Goal: Task Accomplishment & Management: Manage account settings

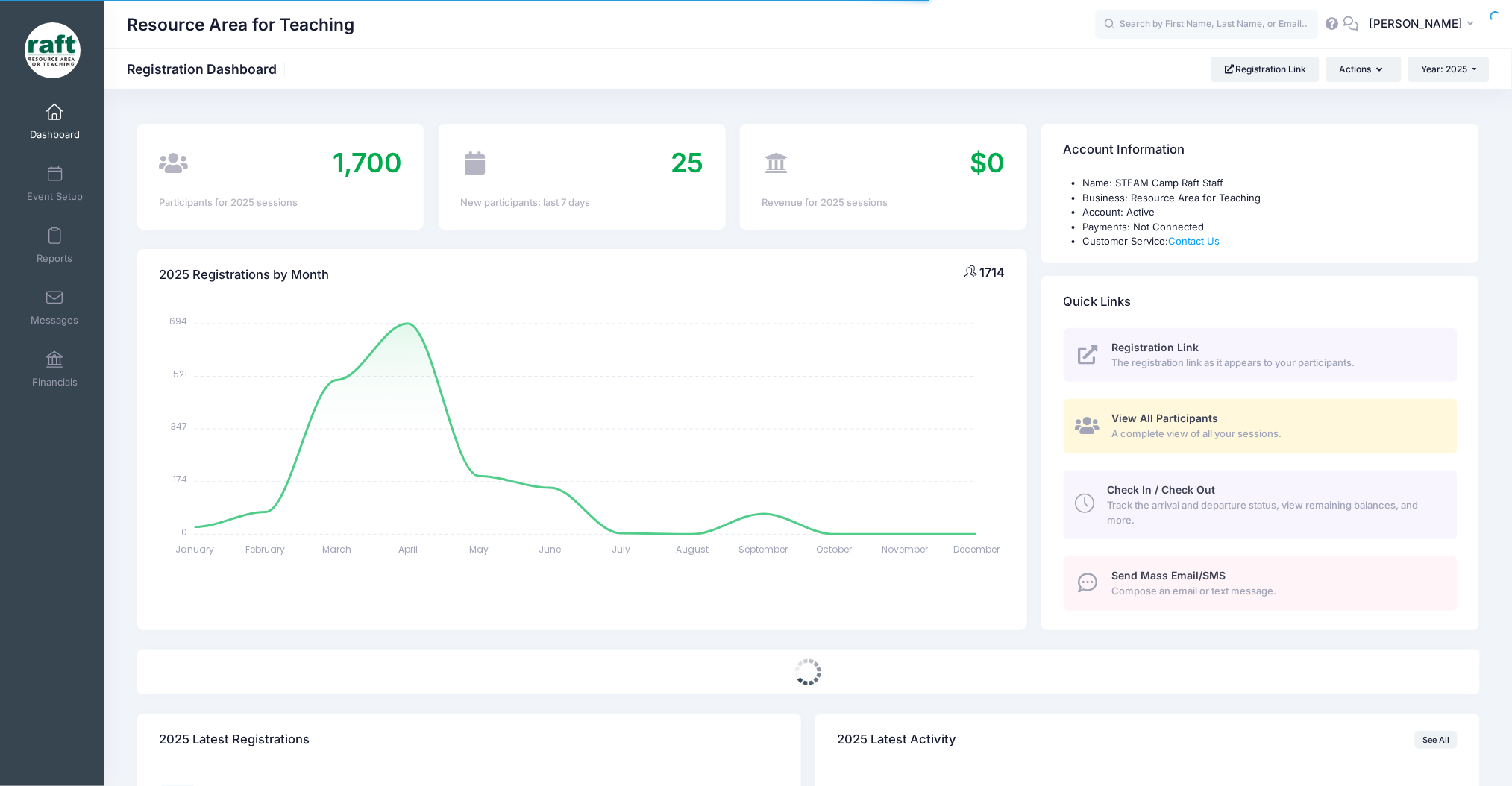
select select
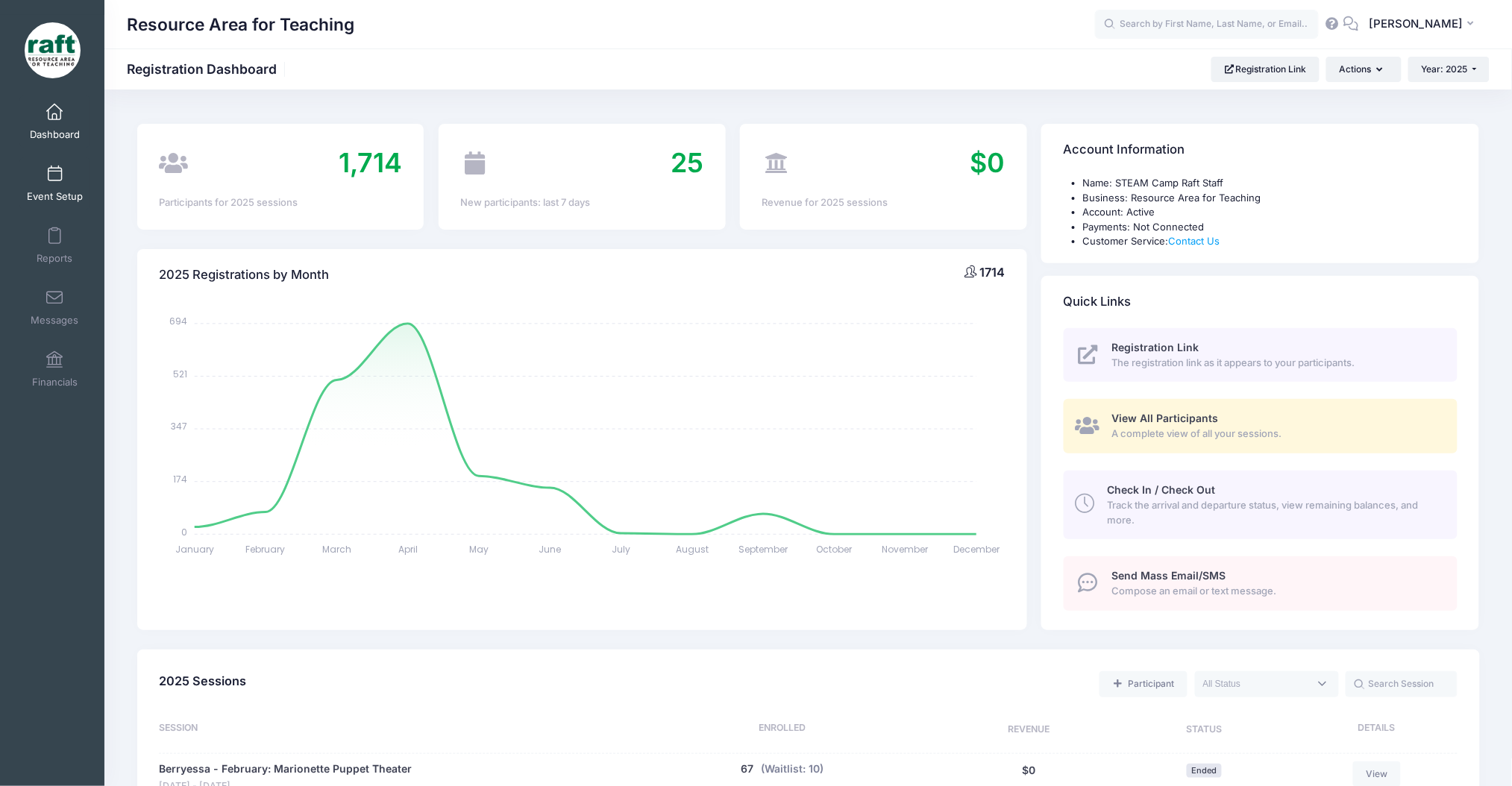
click at [63, 173] on link "Event Setup" at bounding box center [54, 183] width 71 height 52
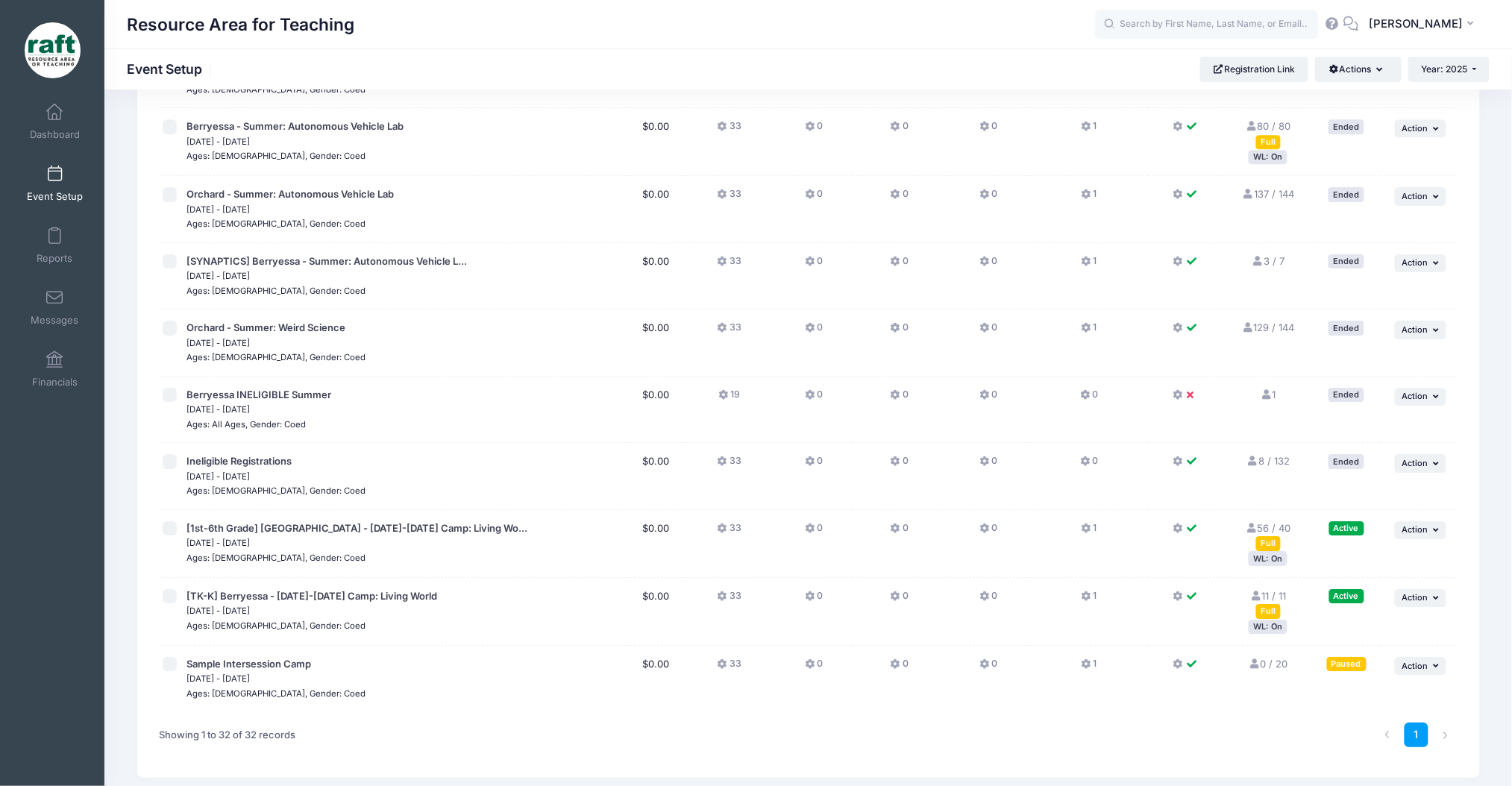
scroll to position [1681, 0]
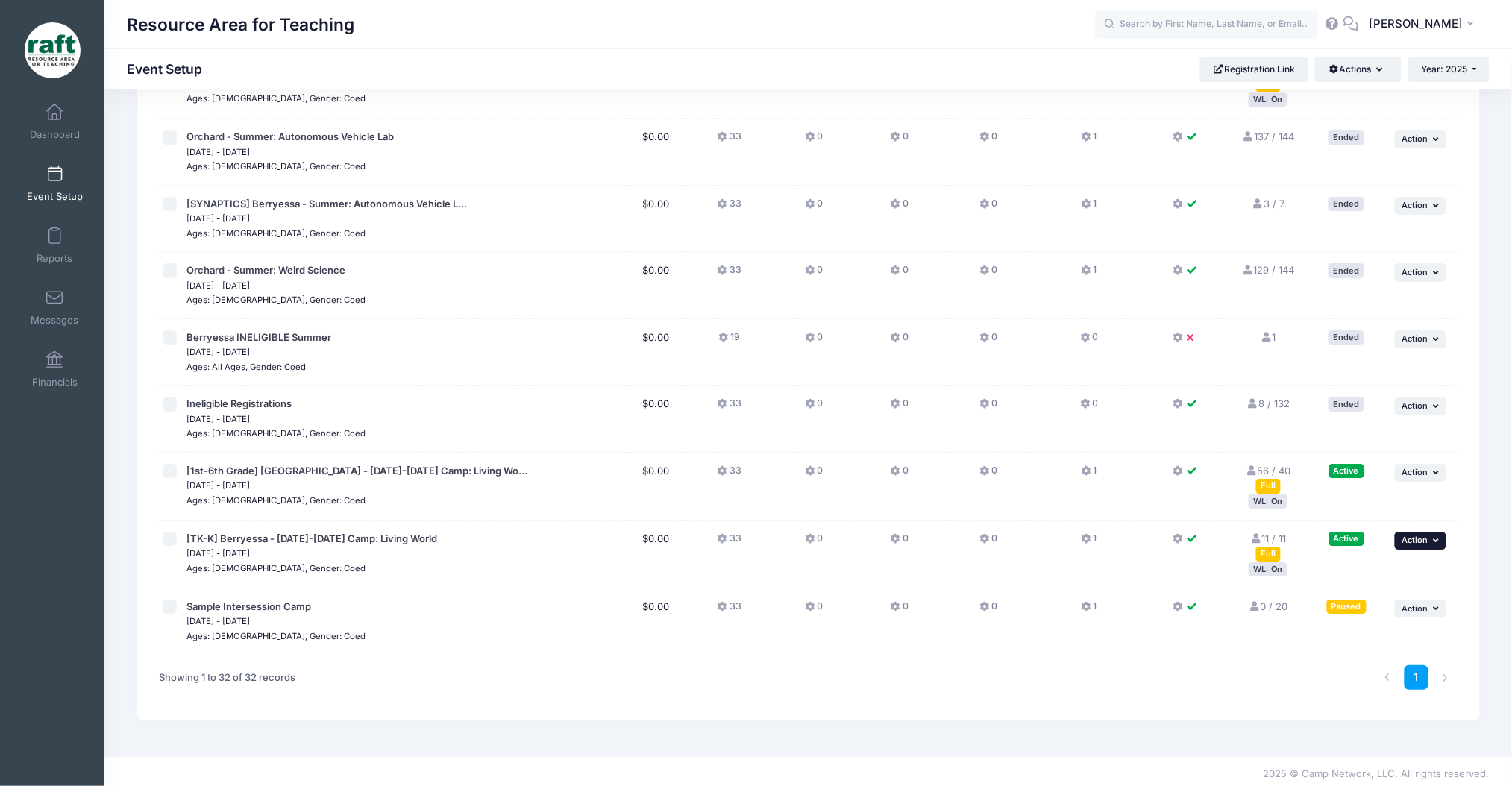
click at [1400, 544] on button "... Action" at bounding box center [1420, 541] width 52 height 18
click at [1364, 588] on link "Edit Session" at bounding box center [1372, 598] width 135 height 29
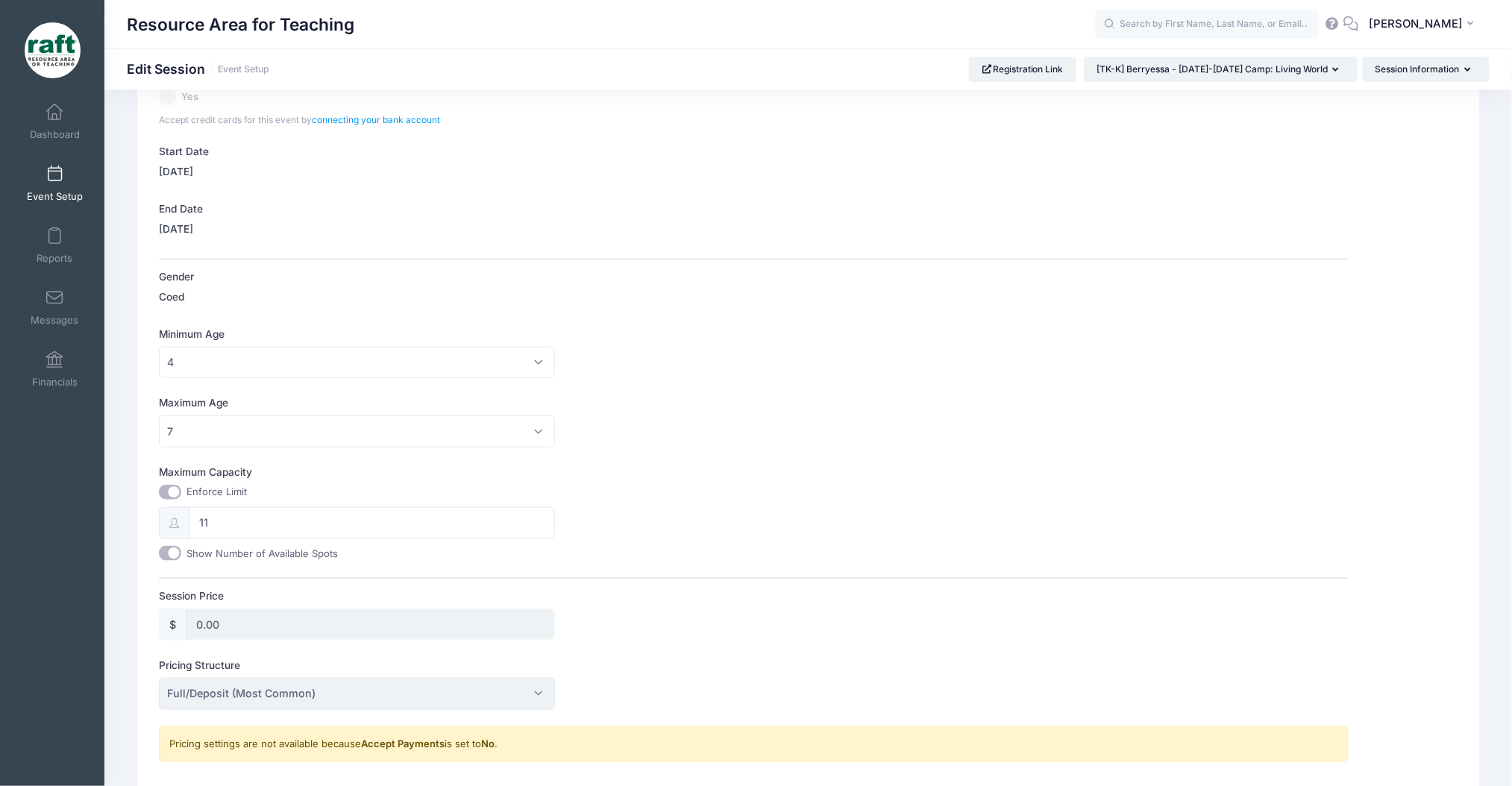
scroll to position [349, 0]
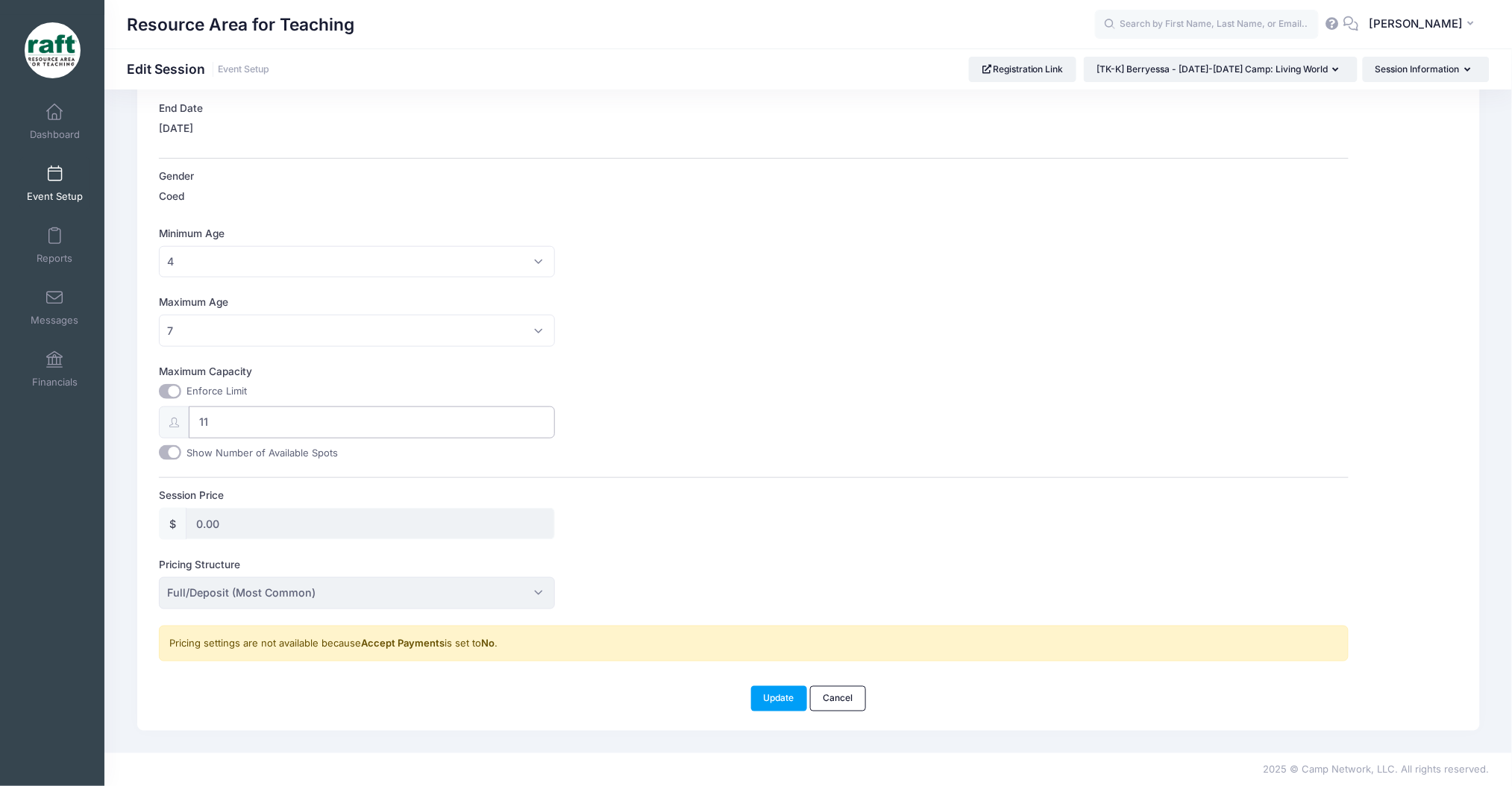
click at [266, 409] on input "11" at bounding box center [373, 423] width 367 height 32
type input "17"
click at [786, 700] on button "Update" at bounding box center [780, 699] width 57 height 26
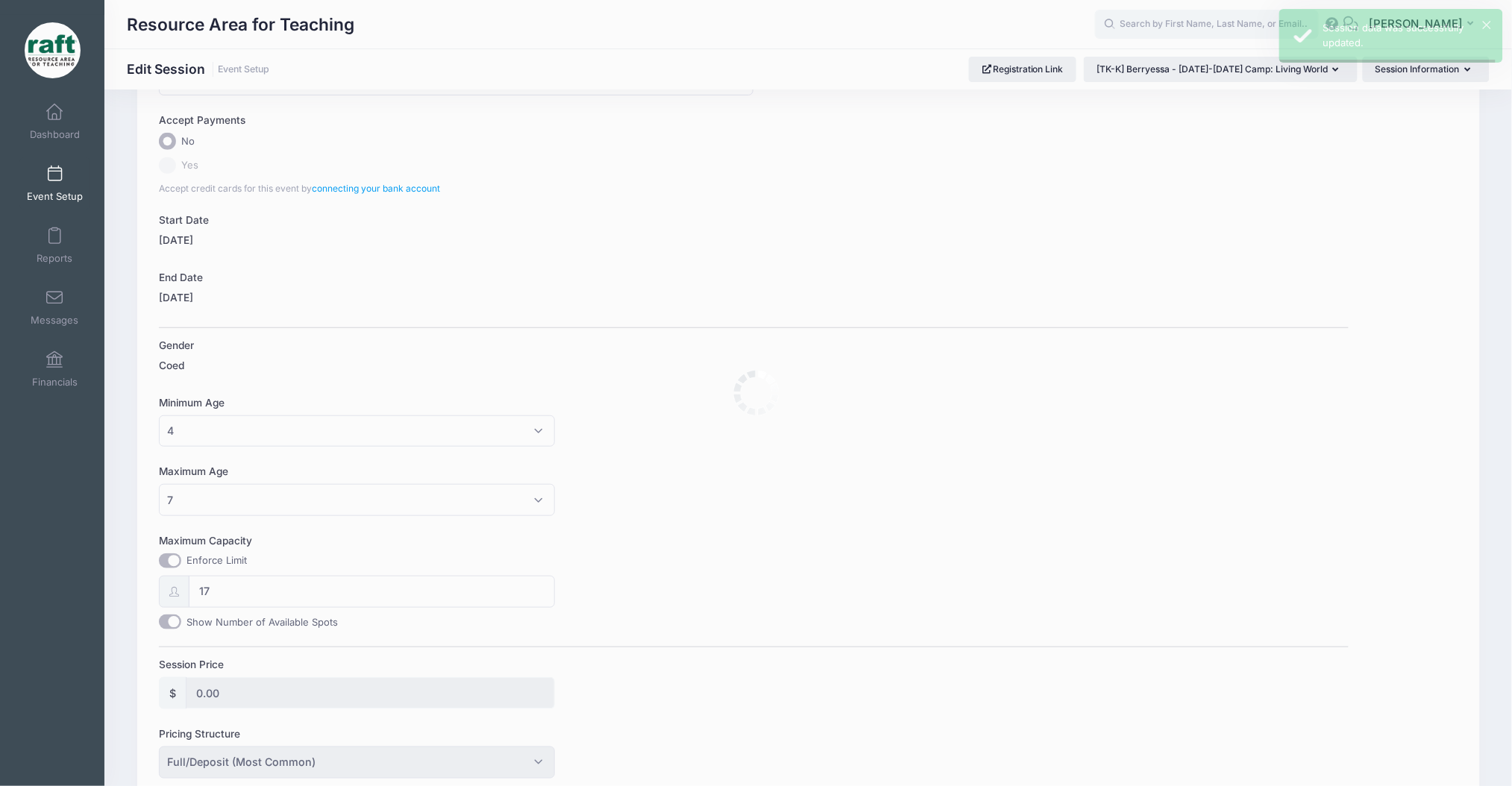
scroll to position [0, 0]
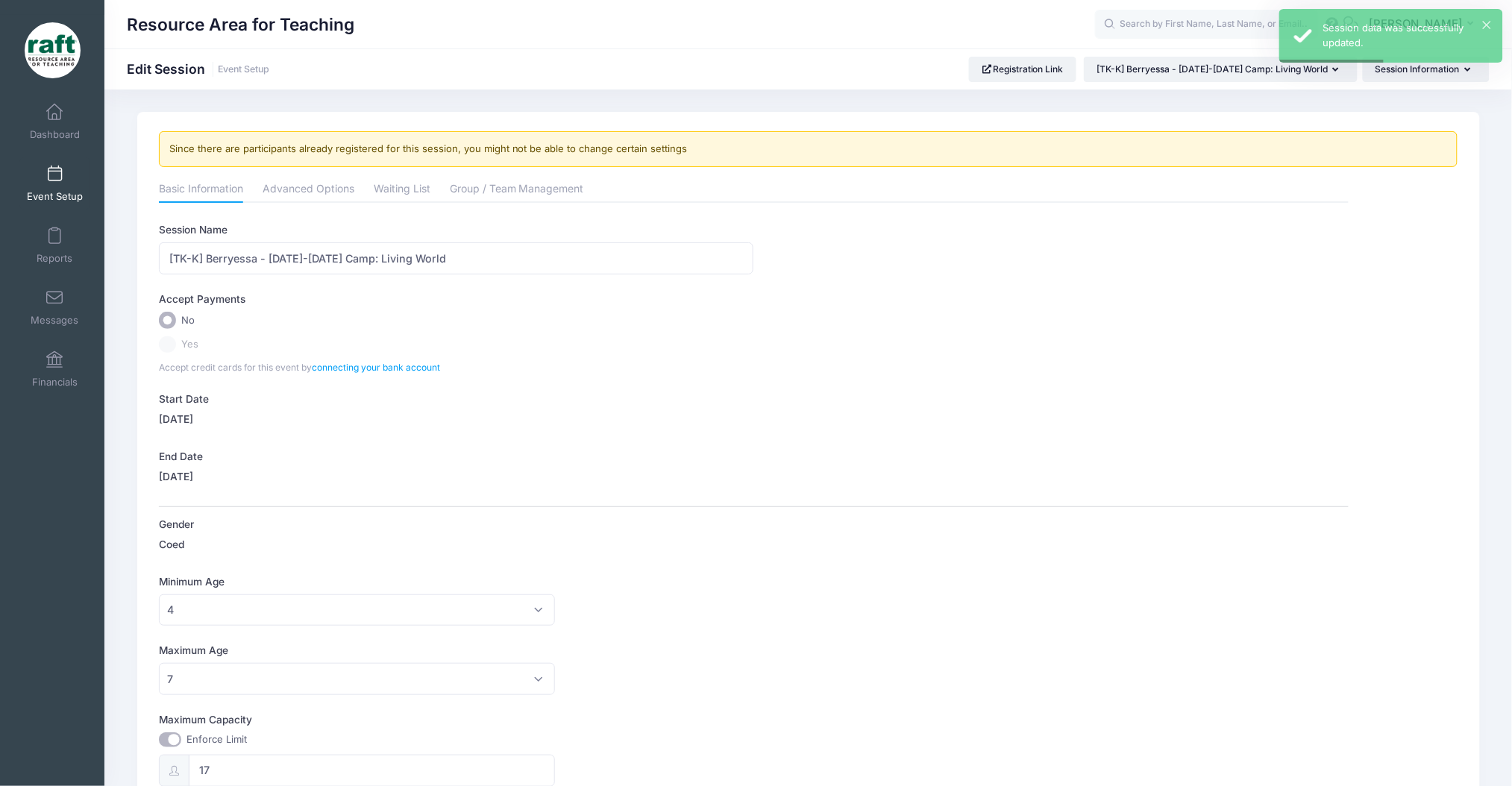
click at [30, 190] on span "Event Setup" at bounding box center [55, 196] width 56 height 13
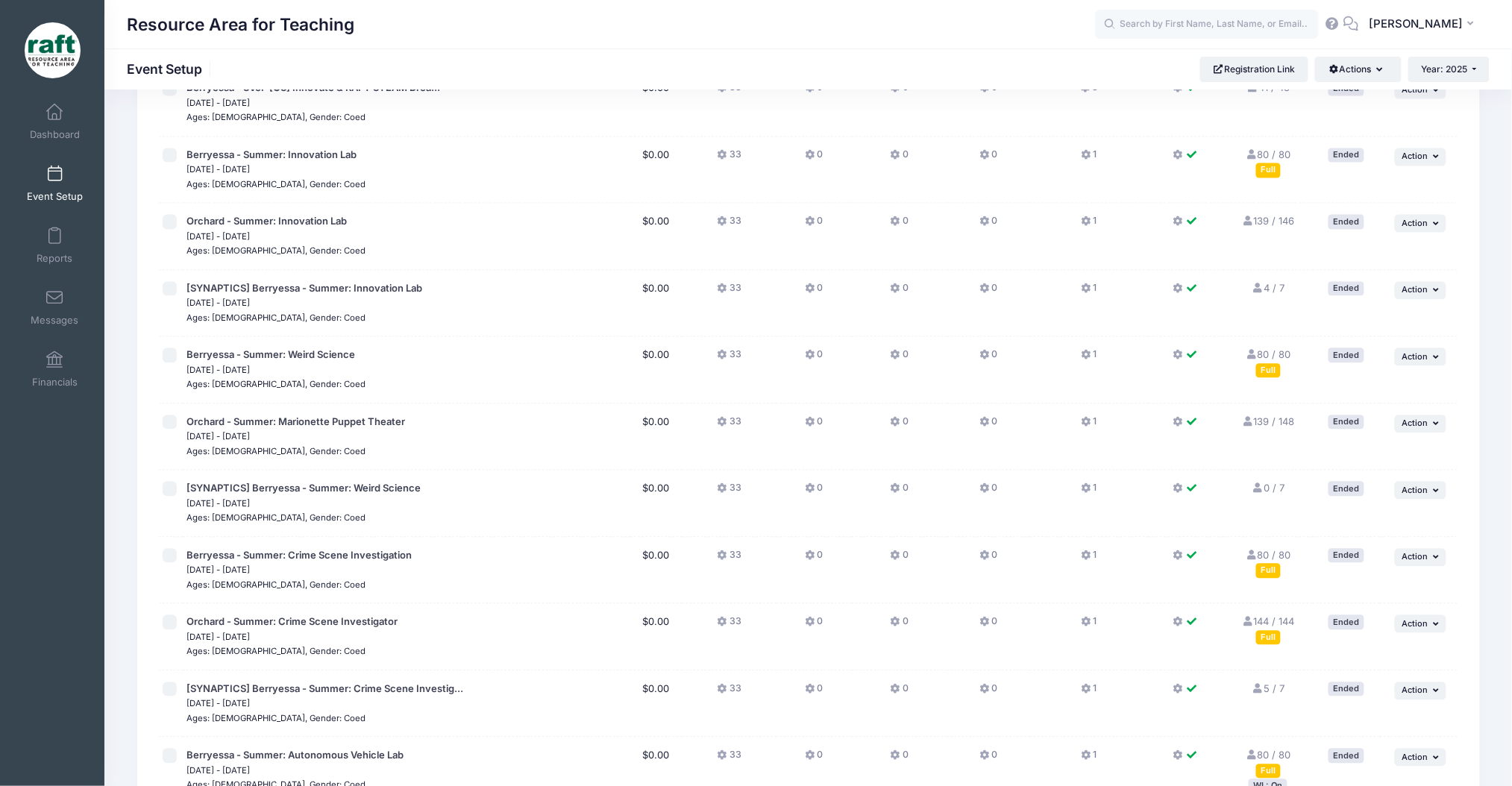
scroll to position [1681, 0]
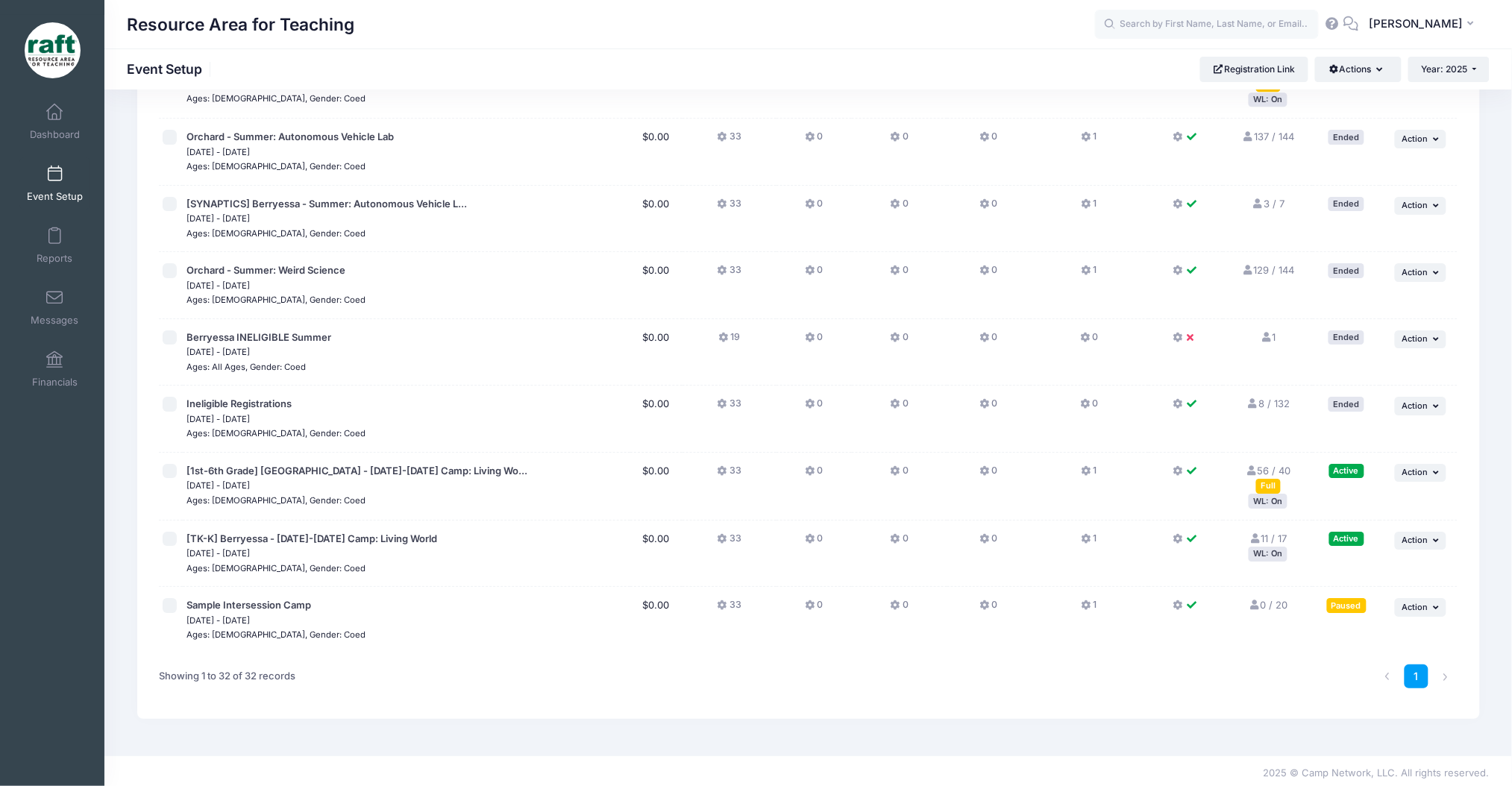
click at [1257, 547] on div "WL: On" at bounding box center [1268, 554] width 39 height 14
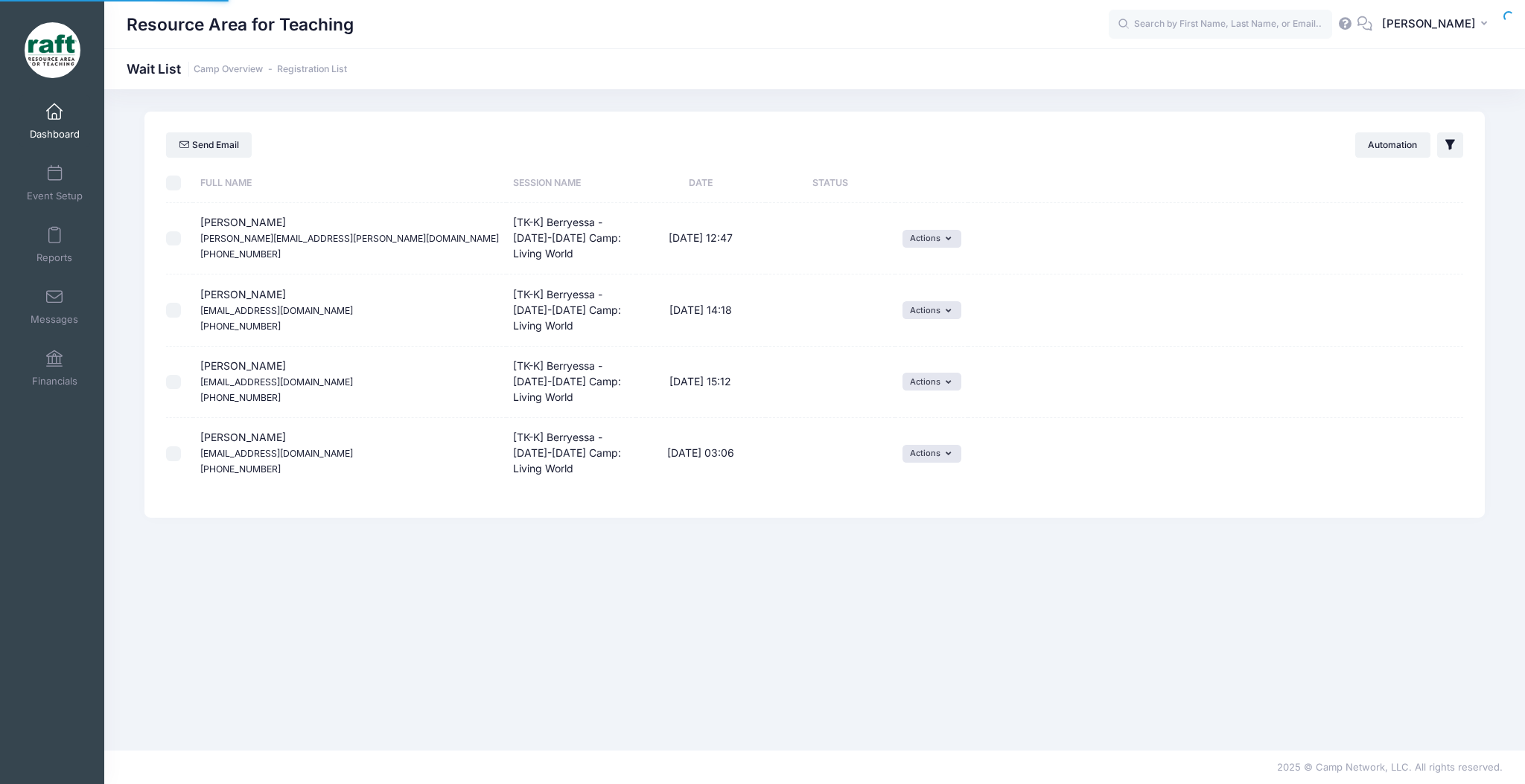
select select "50"
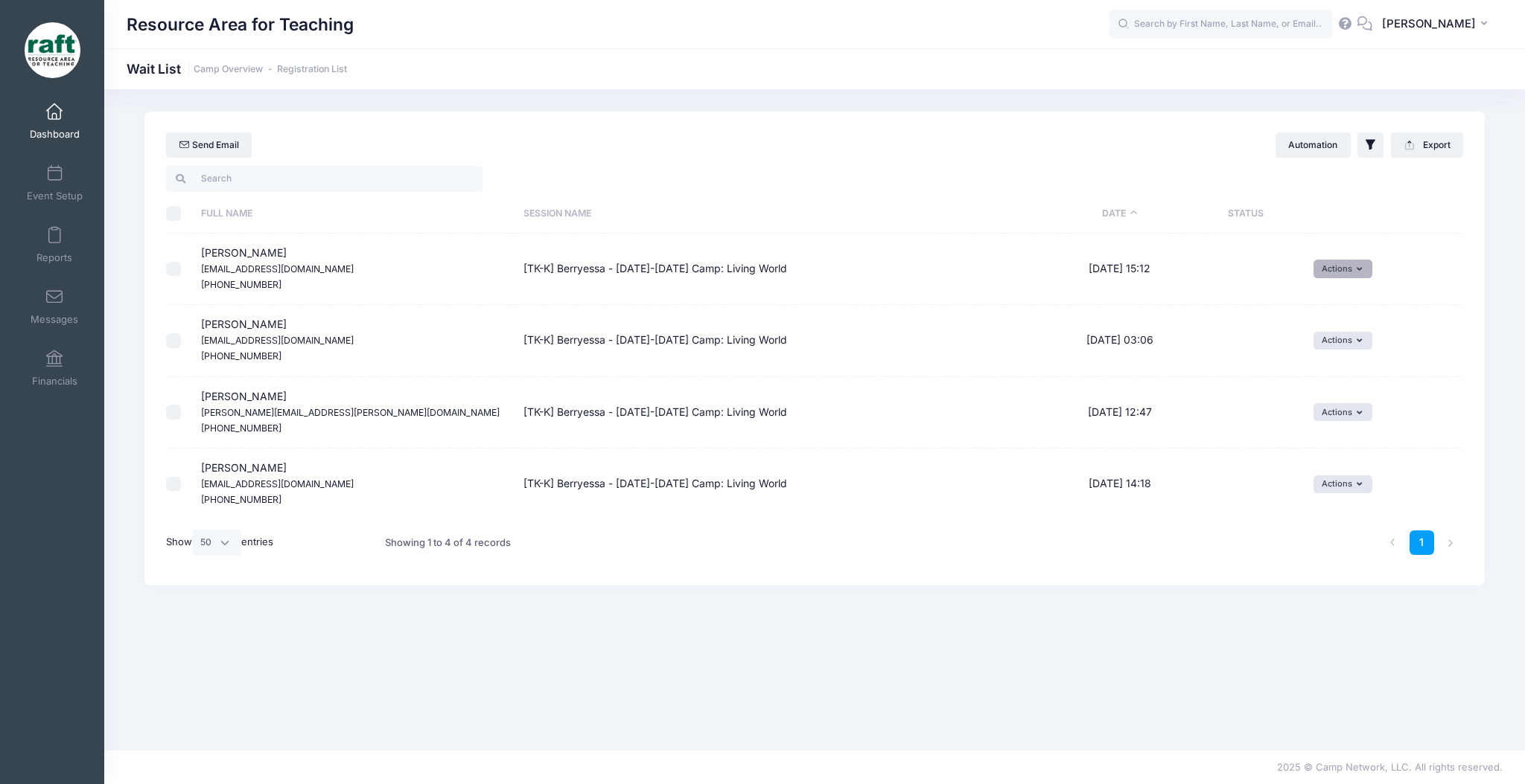
click at [1317, 267] on button "Actions" at bounding box center [1343, 268] width 59 height 18
click at [1323, 299] on link "Invite" at bounding box center [1324, 302] width 65 height 29
click at [1213, 326] on button "submit" at bounding box center [1226, 326] width 38 height 25
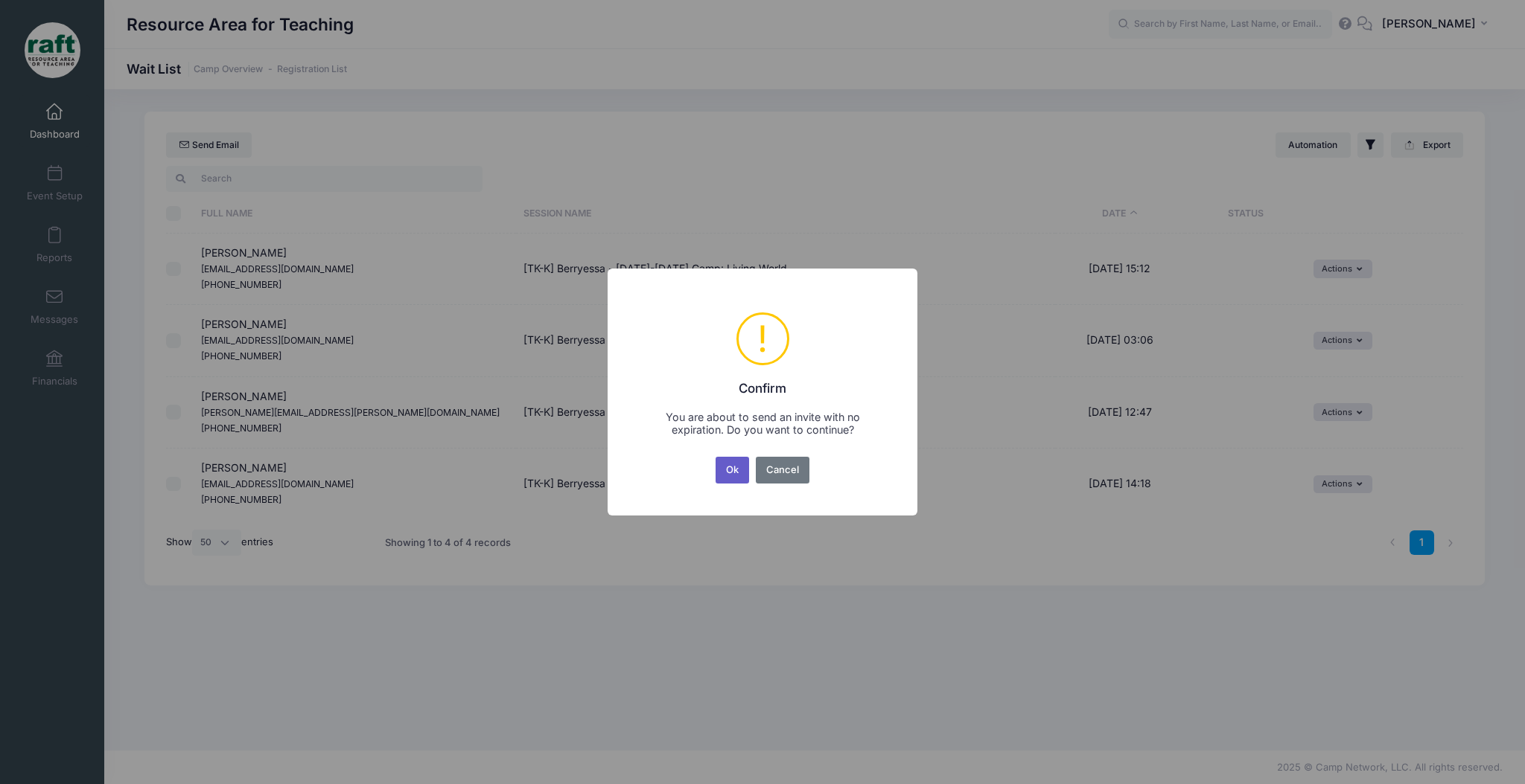
click at [727, 460] on button "Ok" at bounding box center [733, 470] width 34 height 27
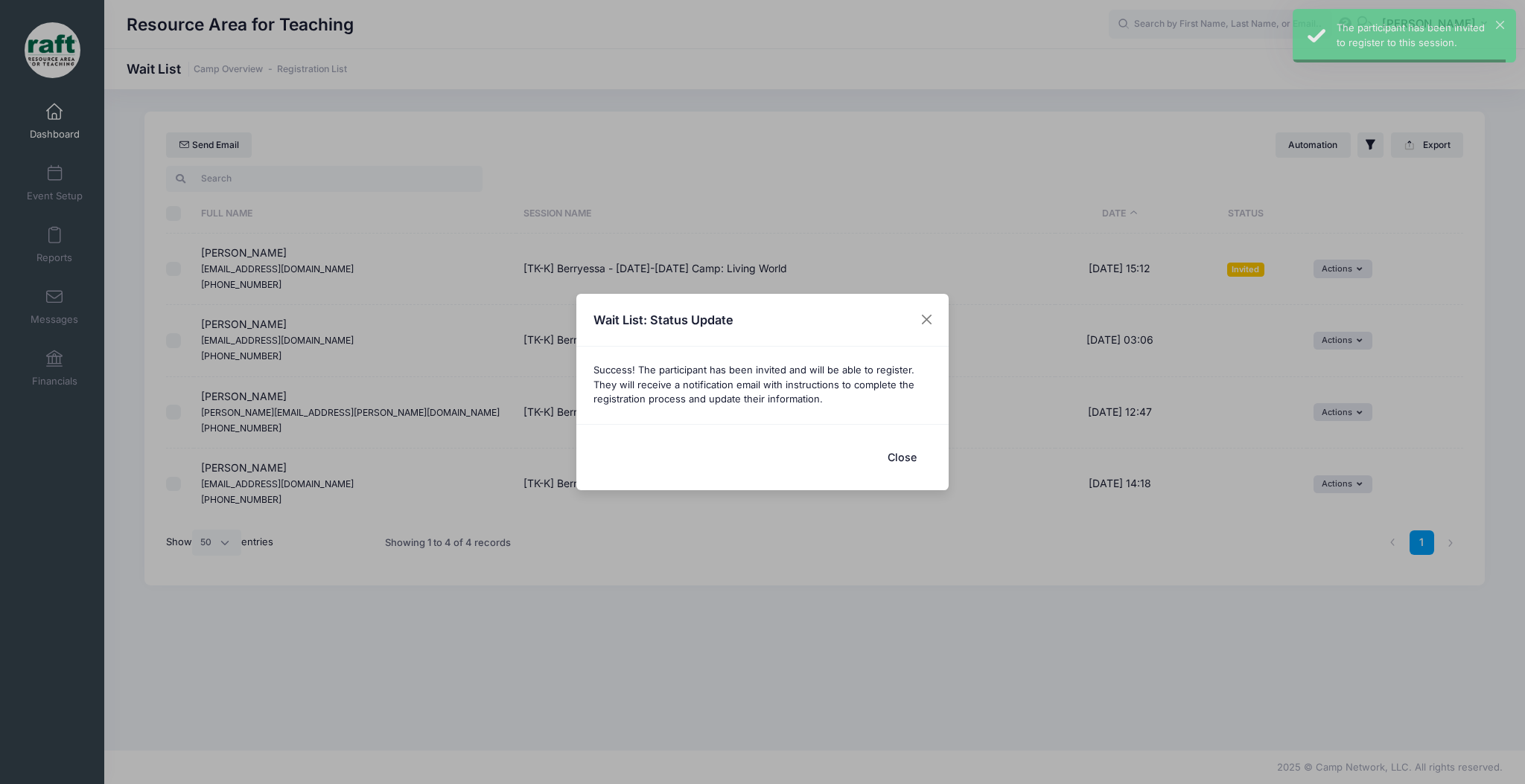
click at [1347, 349] on div "Wait List: Status Update Success! The participant has been invited and will be …" at bounding box center [762, 392] width 1525 height 784
click at [899, 462] on button "Close" at bounding box center [901, 457] width 60 height 32
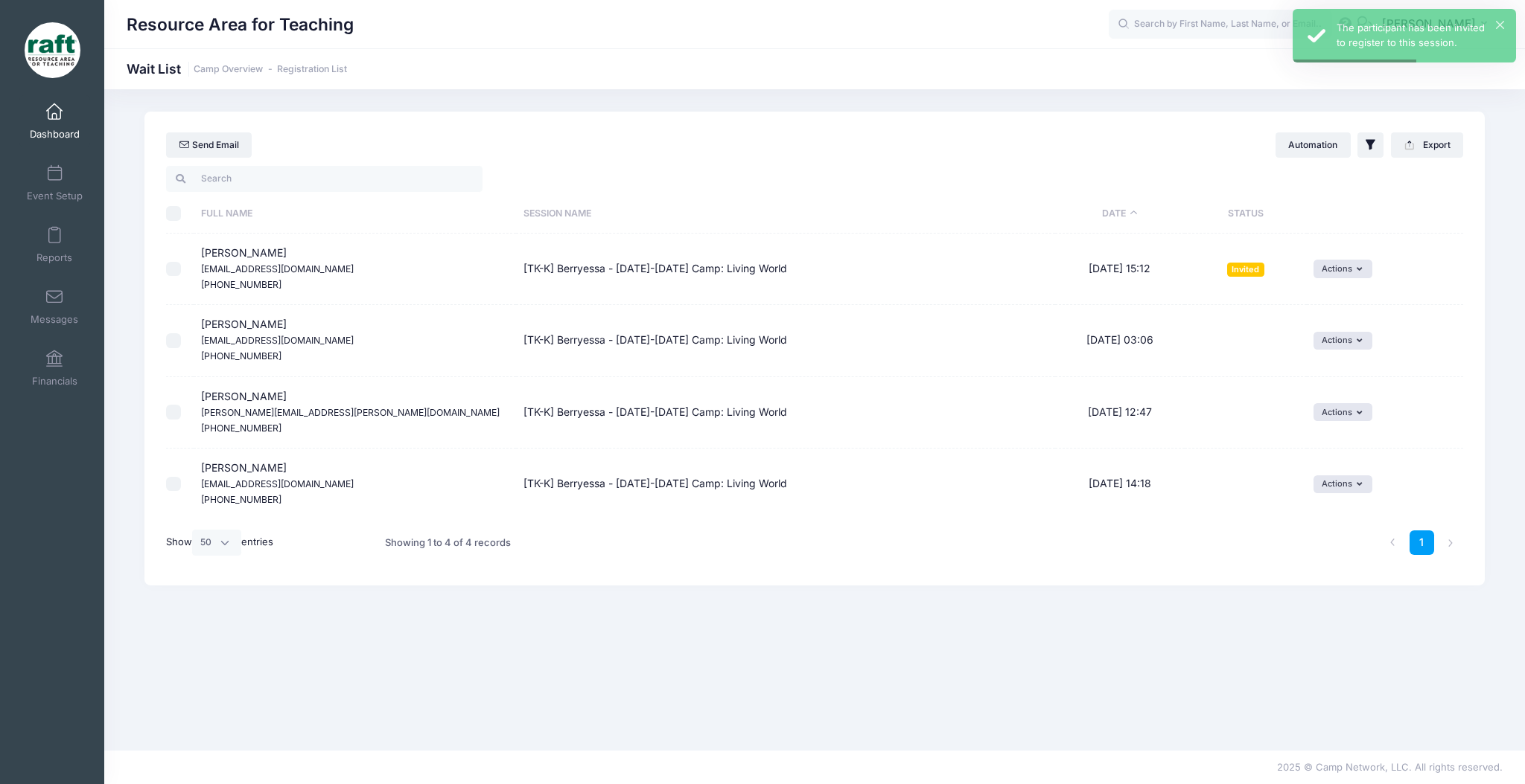
click at [1311, 353] on td "Actions Invite Resend Invitation Edit Expiration Uninvite Delete" at bounding box center [1385, 341] width 156 height 72
click at [1315, 351] on td "Actions Invite Resend Invitation Edit Expiration Uninvite Delete" at bounding box center [1385, 341] width 156 height 72
click at [1323, 344] on button "Actions" at bounding box center [1343, 341] width 59 height 18
click at [1318, 374] on link "Invite" at bounding box center [1324, 374] width 65 height 29
click at [1223, 412] on div "1 2 3 4 5 6 7 8 9 10 11 12 13 14 15 16 17 18 19 20 21 22 23 24 25 26 27 28 29 3…" at bounding box center [1124, 379] width 353 height 87
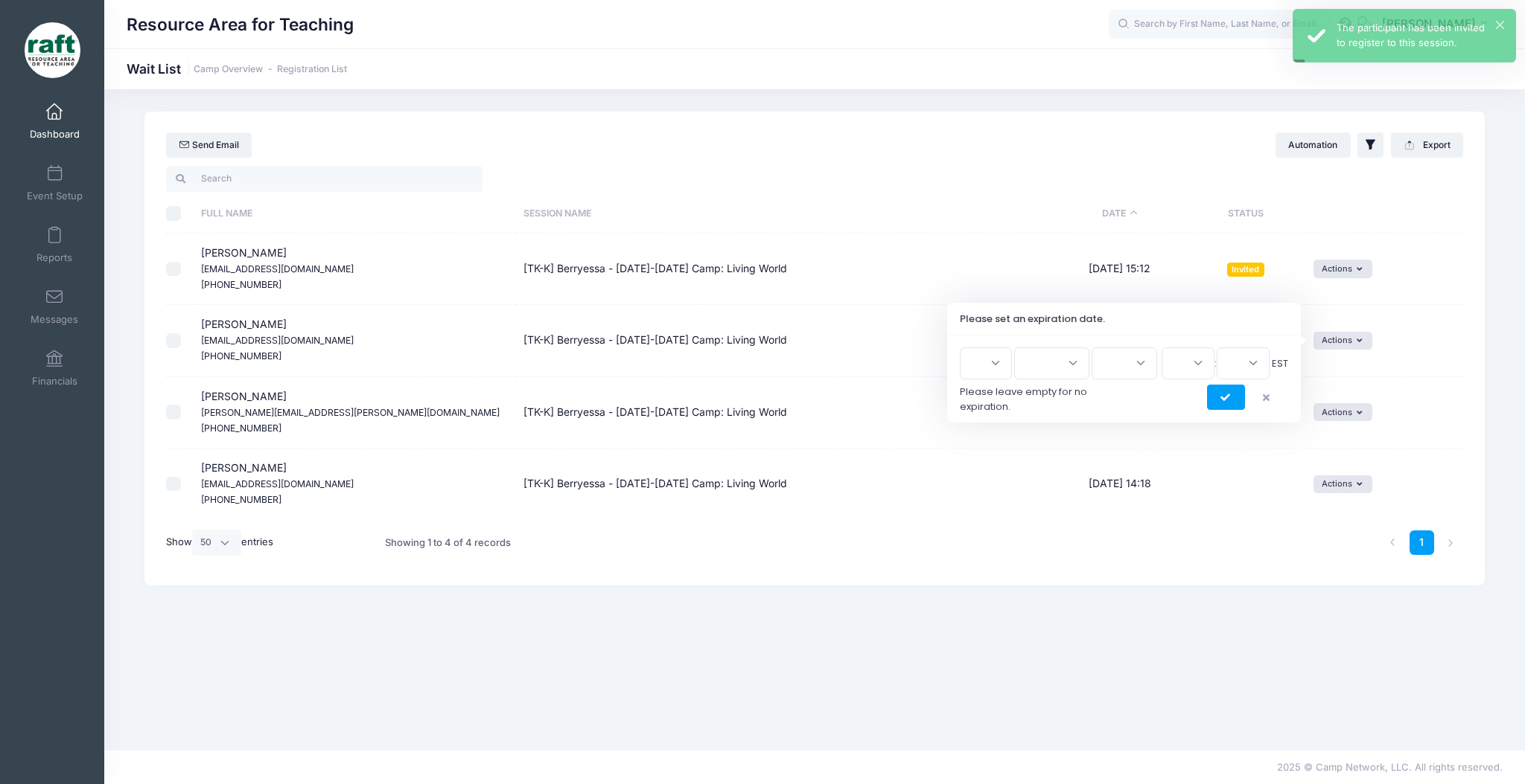
click at [1224, 410] on div at bounding box center [1124, 397] width 328 height 25
click at [1224, 404] on button "submit" at bounding box center [1226, 397] width 38 height 25
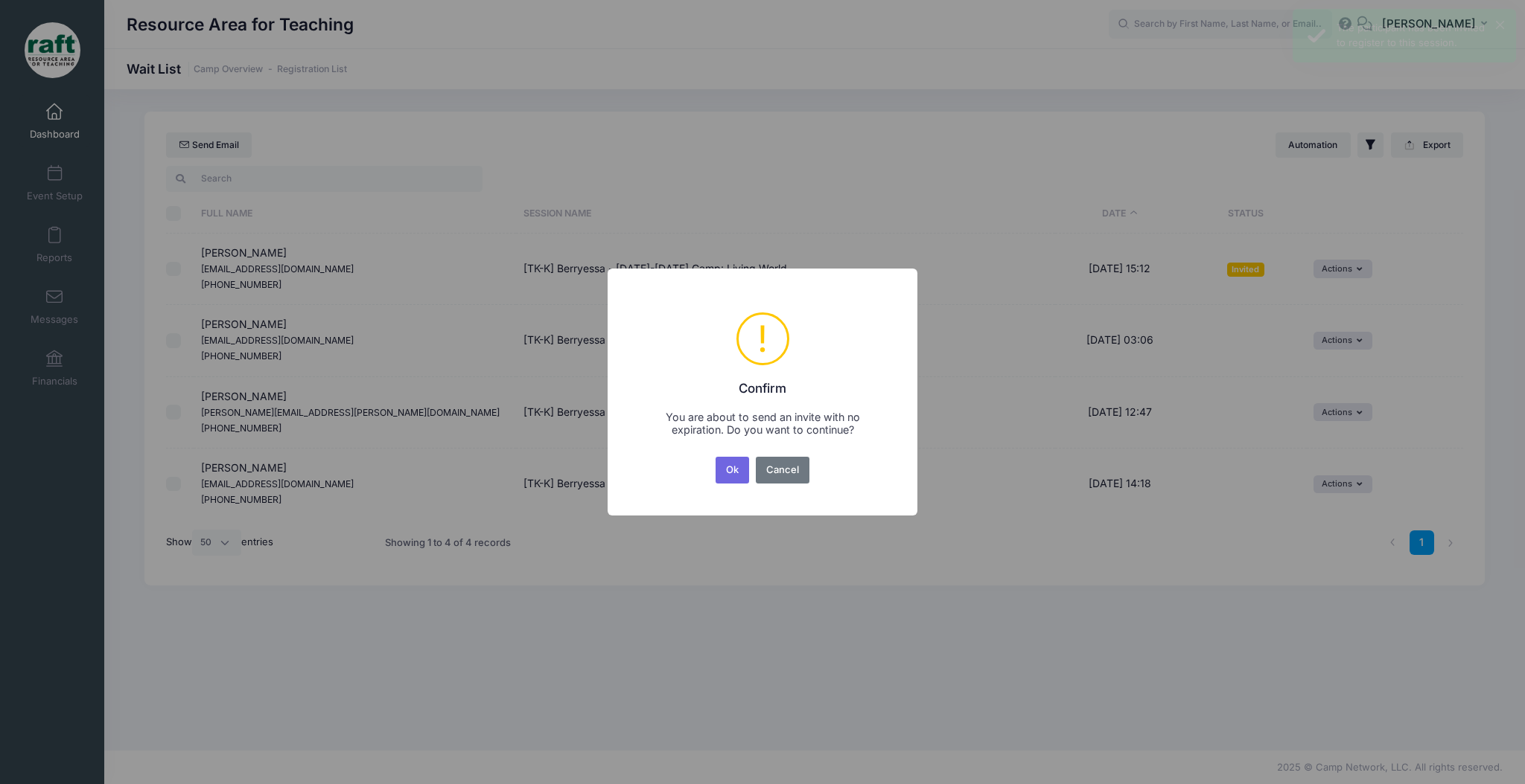
click at [1333, 414] on div "× ! Confirm You are about to send an invite with no expiration. Do you want to …" at bounding box center [762, 392] width 1525 height 784
click at [735, 462] on button "Ok" at bounding box center [733, 470] width 34 height 27
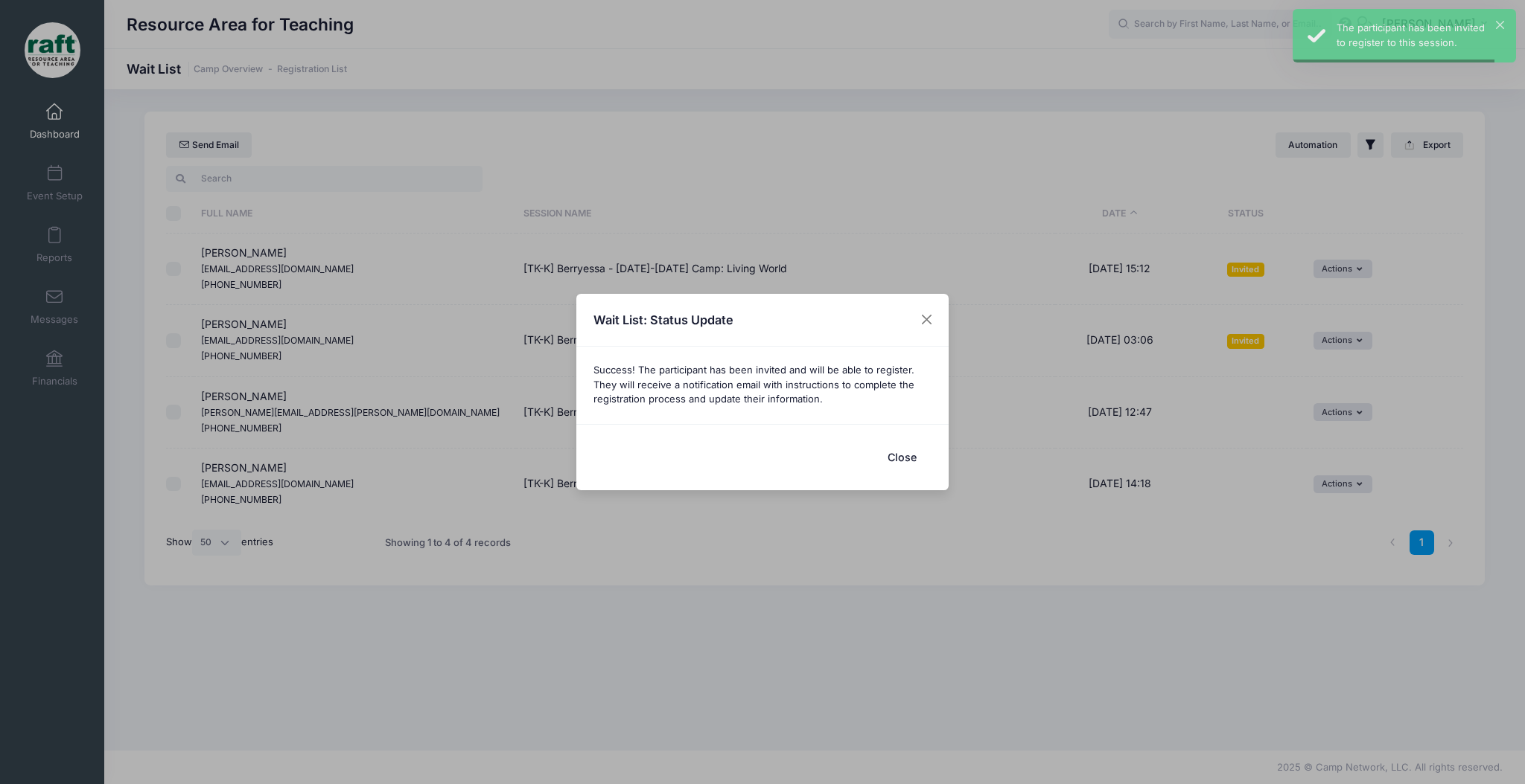
click at [1322, 408] on div "Wait List: Status Update Success! The participant has been invited and will be …" at bounding box center [762, 392] width 1525 height 784
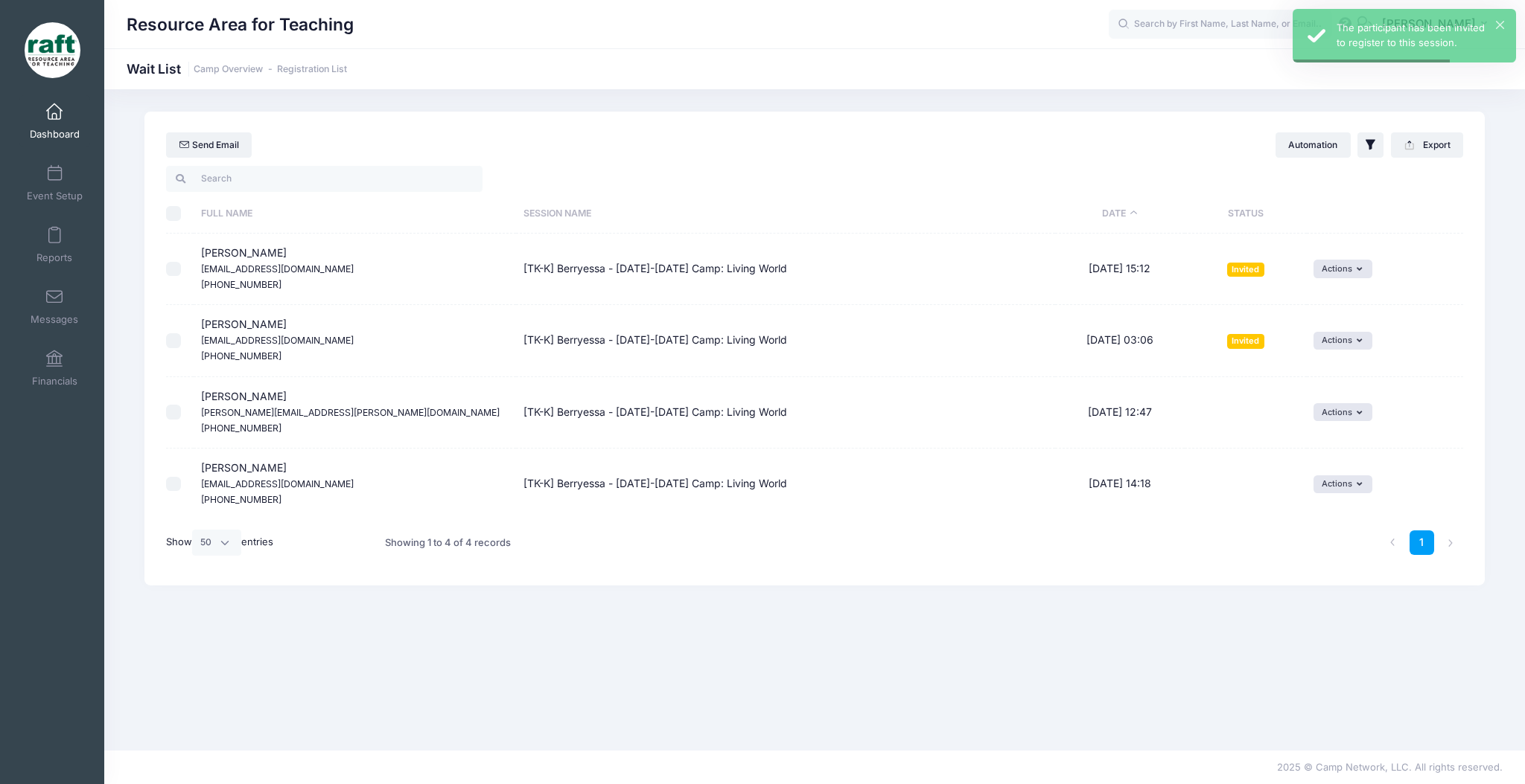
click at [1324, 404] on div "Actions Invite Resend Invitation Edit Expiration Uninvite Delete" at bounding box center [1384, 412] width 143 height 18
click at [1333, 423] on td "Actions Invite Resend Invitation Edit Expiration Uninvite Delete" at bounding box center [1385, 413] width 156 height 72
click at [1327, 413] on button "Actions" at bounding box center [1343, 412] width 59 height 18
click at [1323, 439] on link "Invite" at bounding box center [1324, 446] width 65 height 29
click at [1209, 470] on button "submit" at bounding box center [1226, 470] width 38 height 25
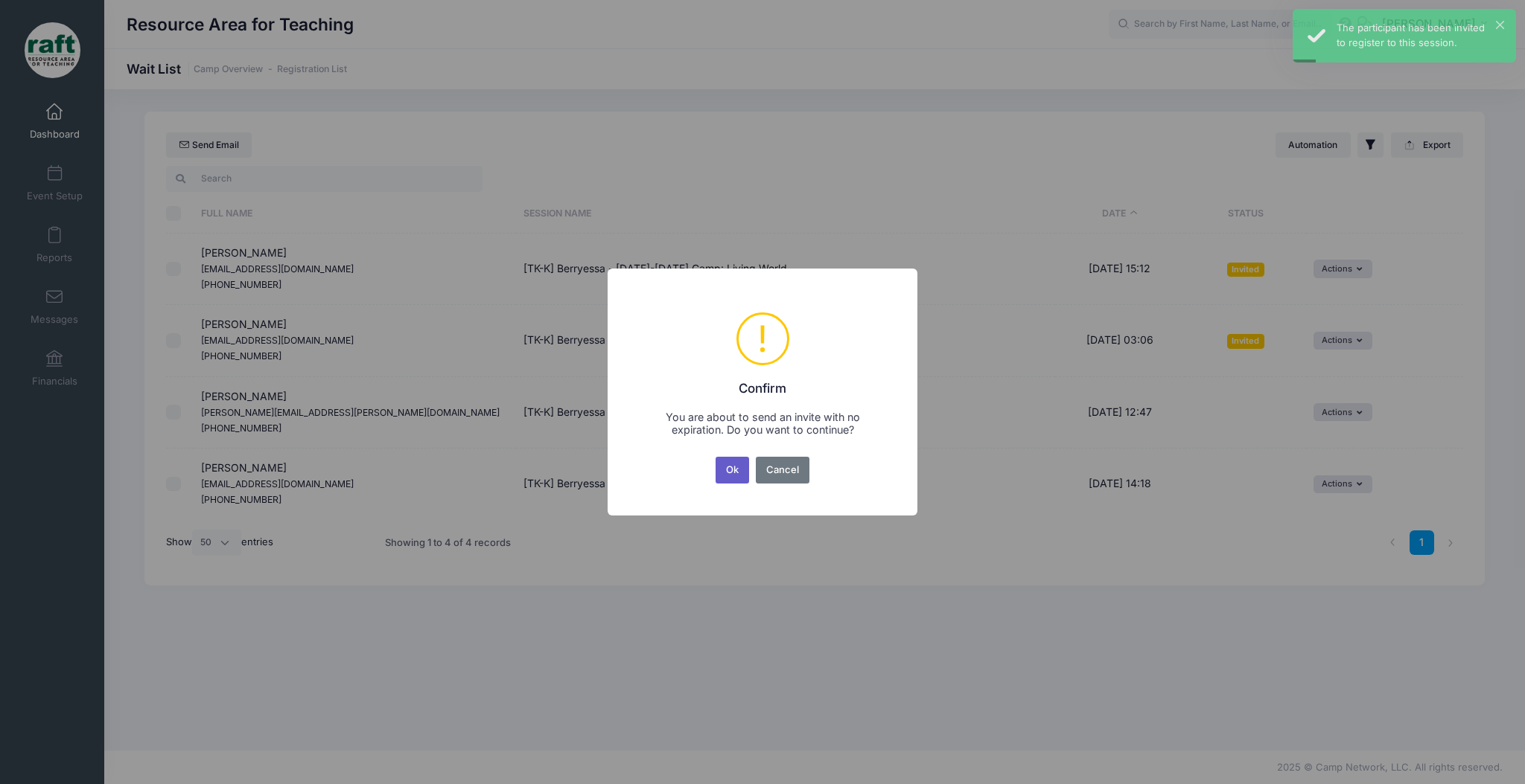
click at [721, 475] on button "Ok" at bounding box center [733, 470] width 34 height 27
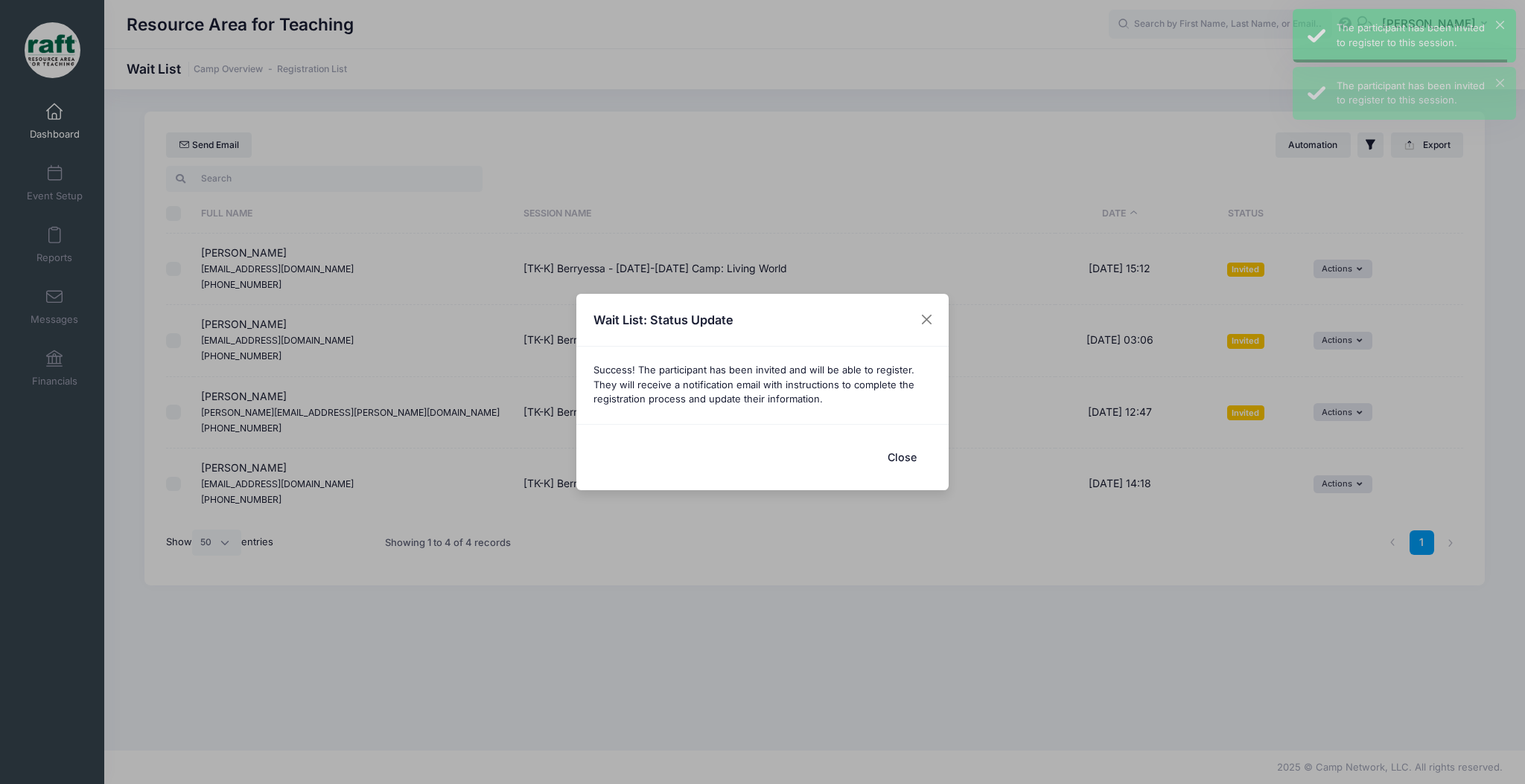
click at [1319, 483] on body "Processing Request Please wait... Processing Request Please wait... Processing …" at bounding box center [762, 392] width 1525 height 784
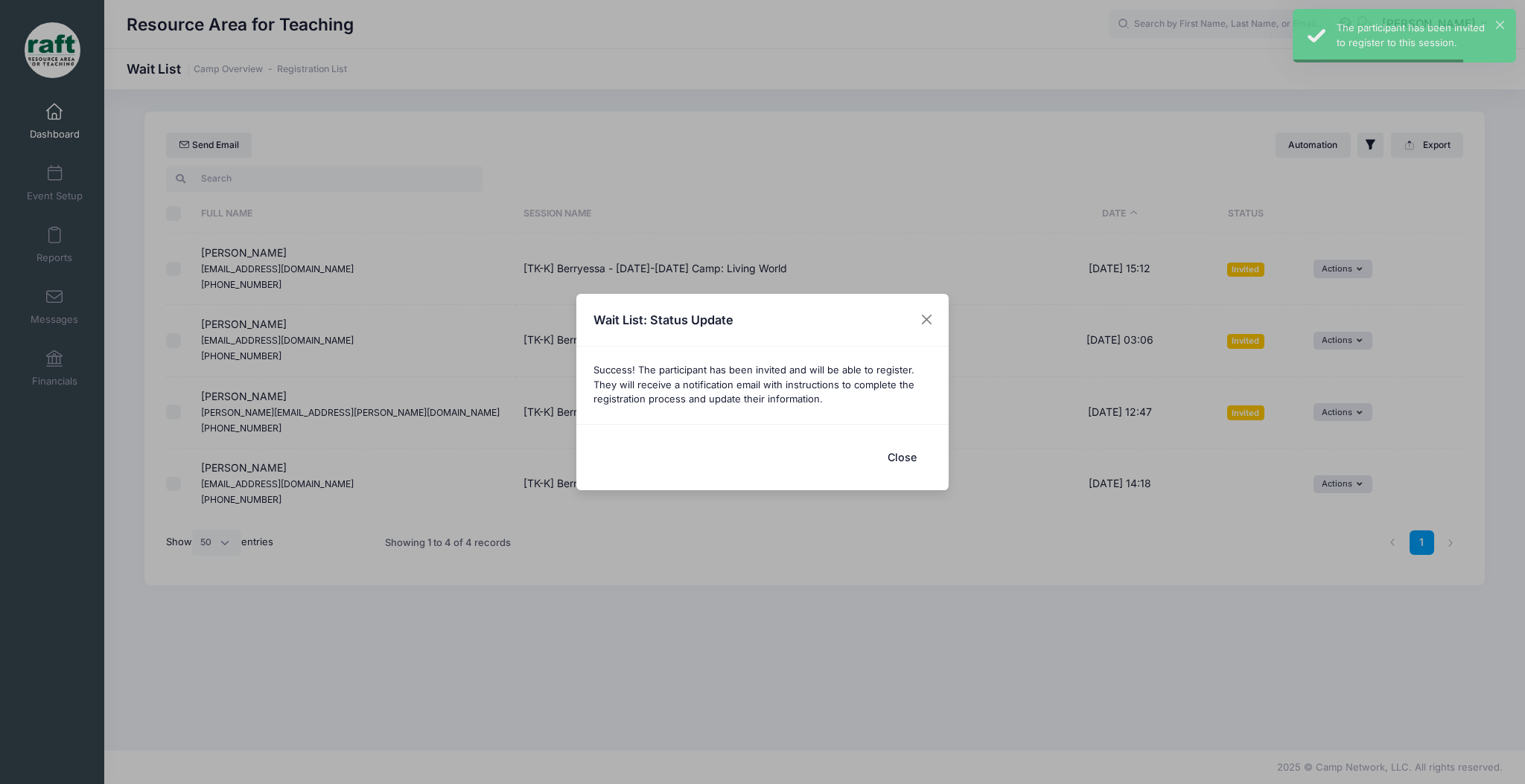
click at [933, 462] on div "Close" at bounding box center [762, 457] width 372 height 66
click at [903, 453] on button "Close" at bounding box center [901, 457] width 60 height 32
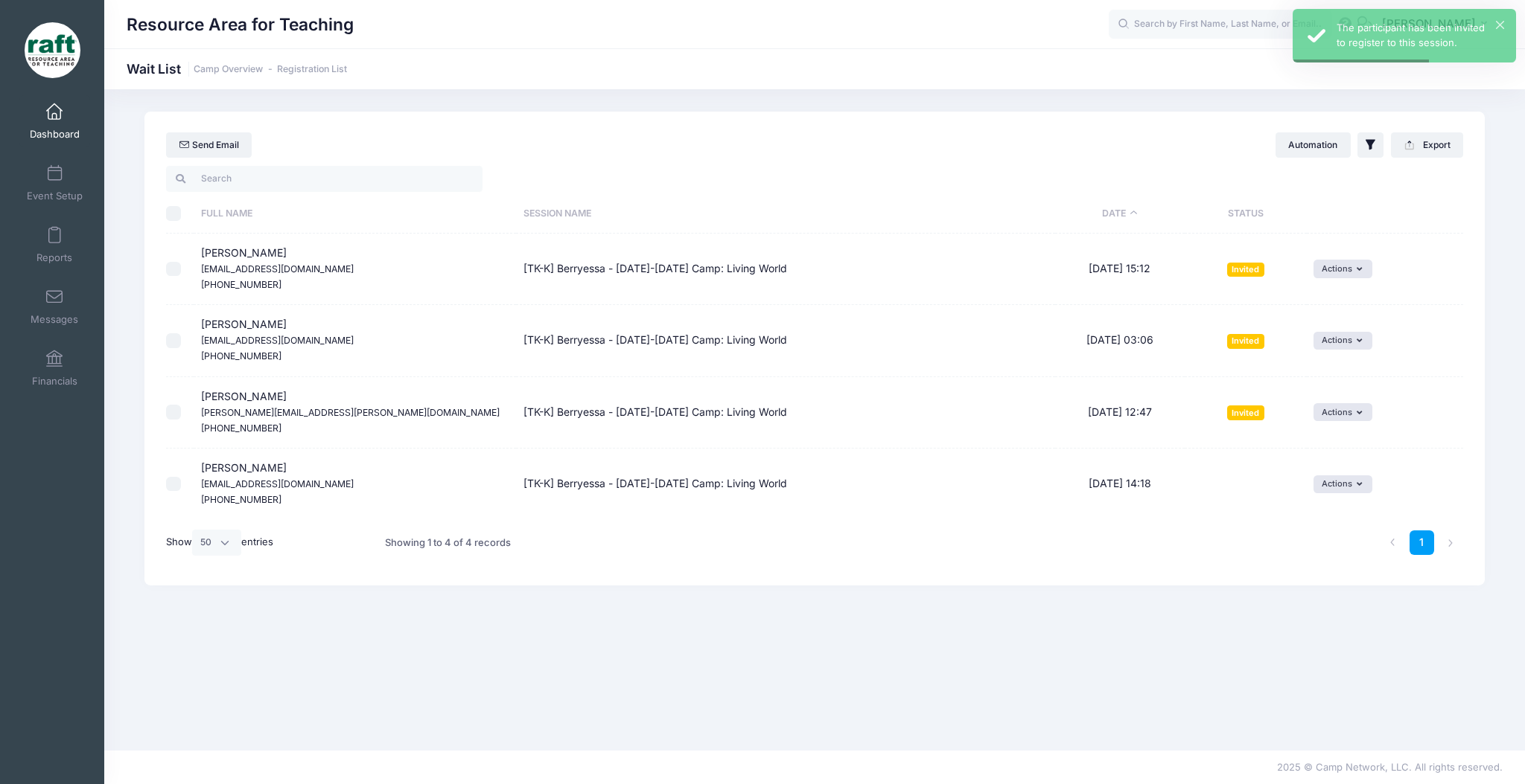
click at [1351, 471] on td "Actions Invite Resend Invitation Edit Expiration Uninvite Delete" at bounding box center [1385, 484] width 156 height 71
click at [1356, 487] on button "Actions" at bounding box center [1343, 484] width 59 height 18
click at [1296, 509] on link "Invite" at bounding box center [1324, 517] width 65 height 29
click at [1217, 544] on button "submit" at bounding box center [1226, 542] width 38 height 25
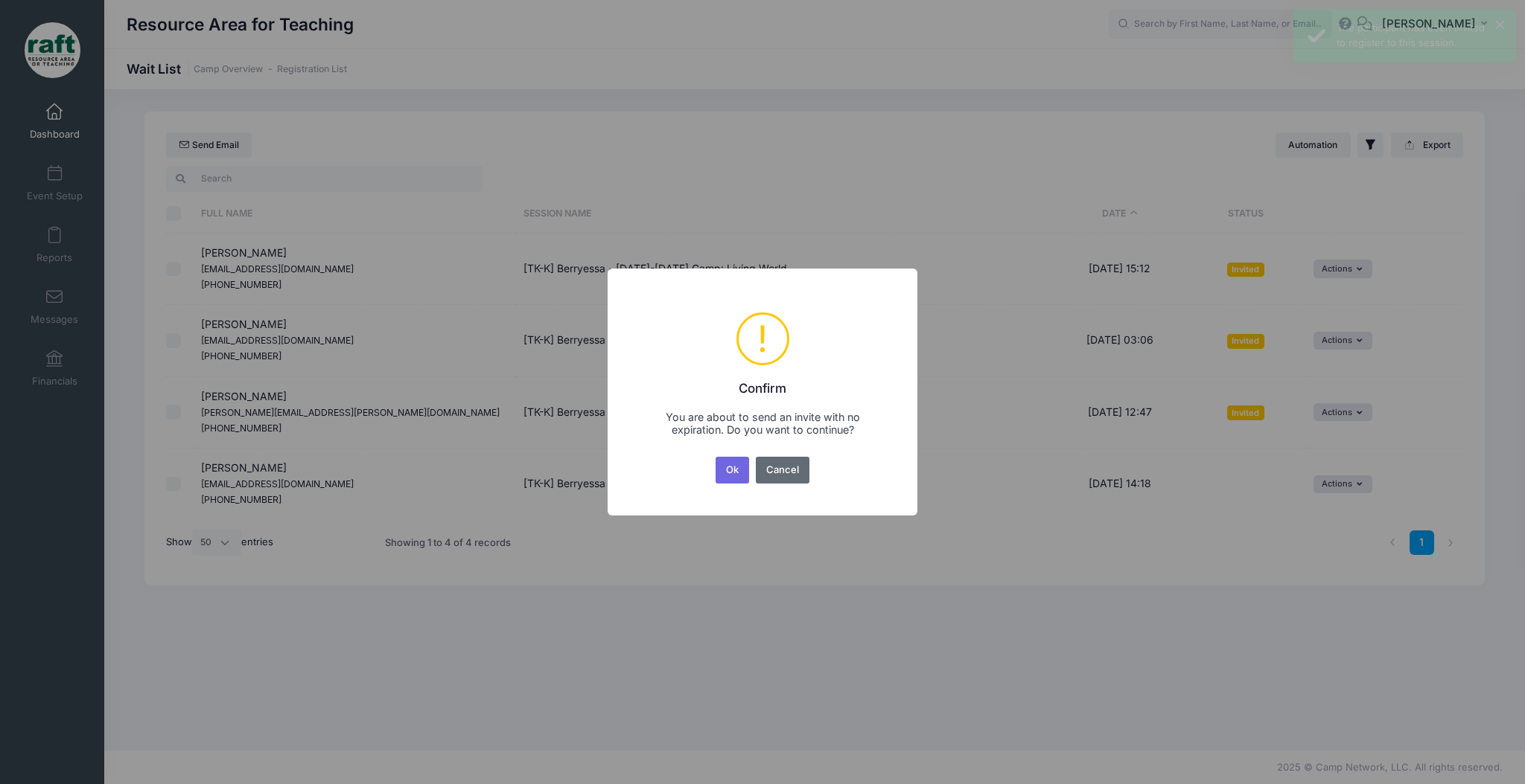
click at [754, 463] on div "Ok No Cancel" at bounding box center [762, 470] width 100 height 33
click at [772, 465] on button "Cancel" at bounding box center [783, 470] width 54 height 27
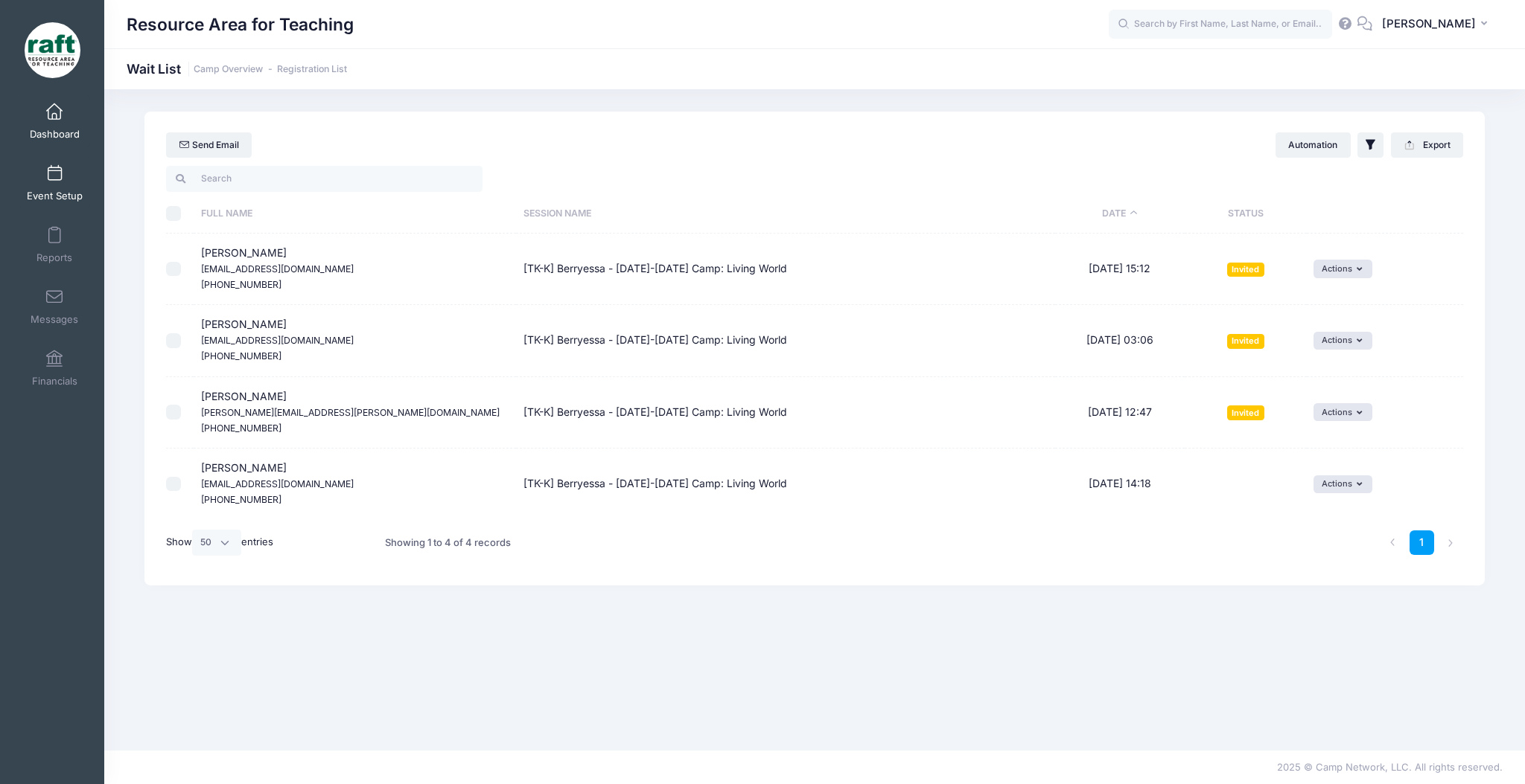
click at [58, 186] on link "Event Setup" at bounding box center [54, 182] width 71 height 52
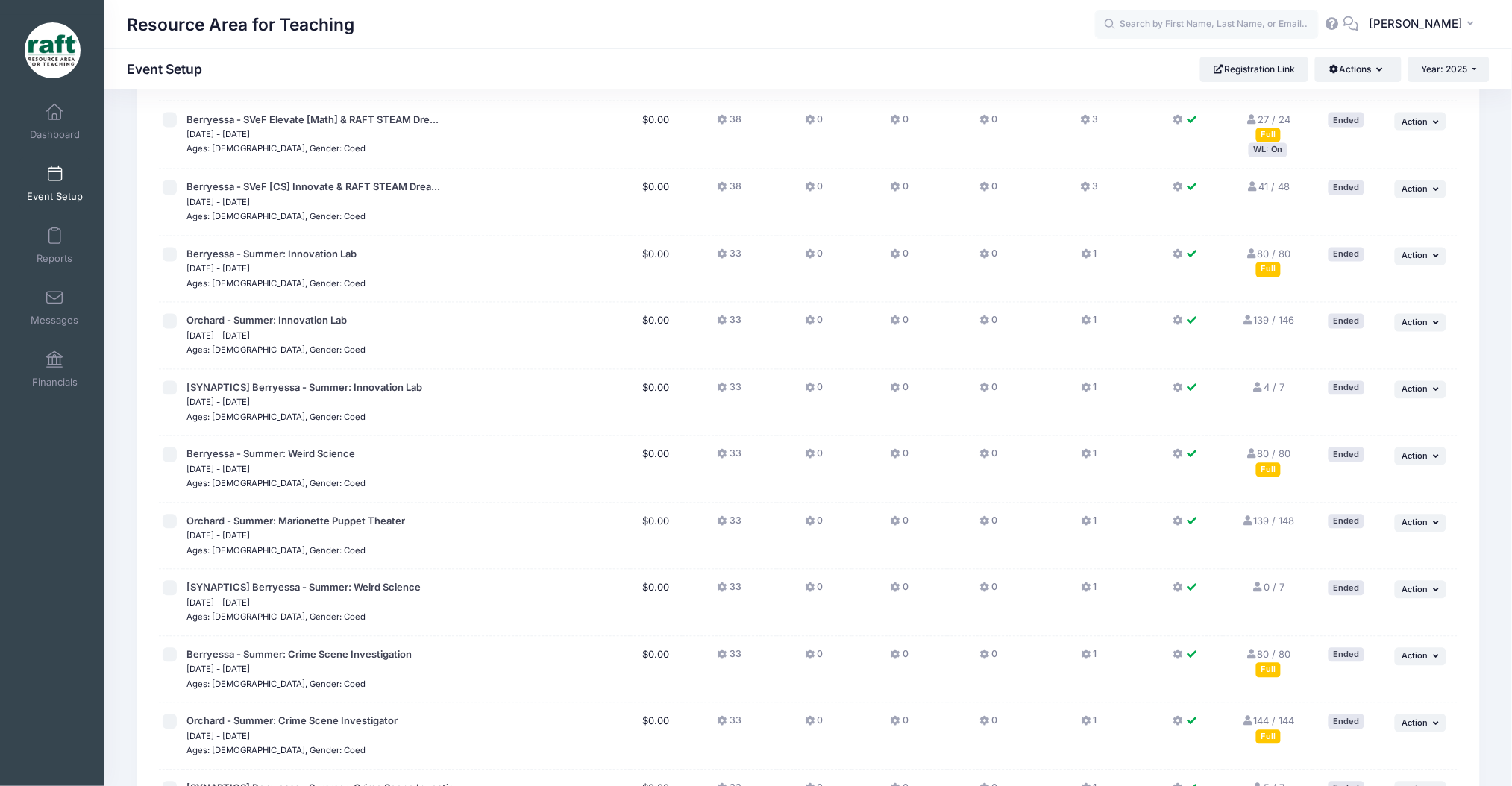
scroll to position [1681, 0]
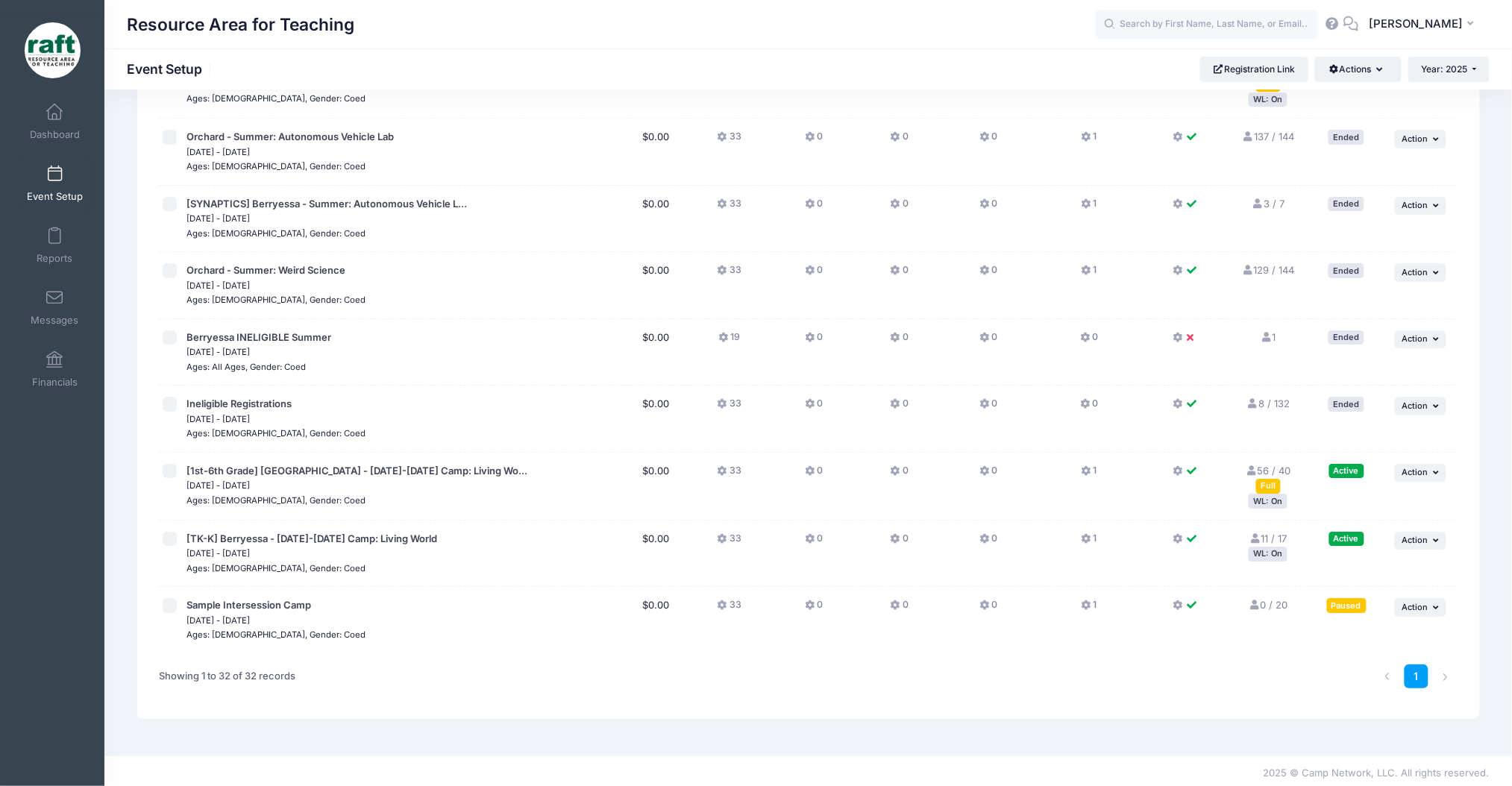
click at [1258, 497] on div "WL: On" at bounding box center [1268, 501] width 39 height 14
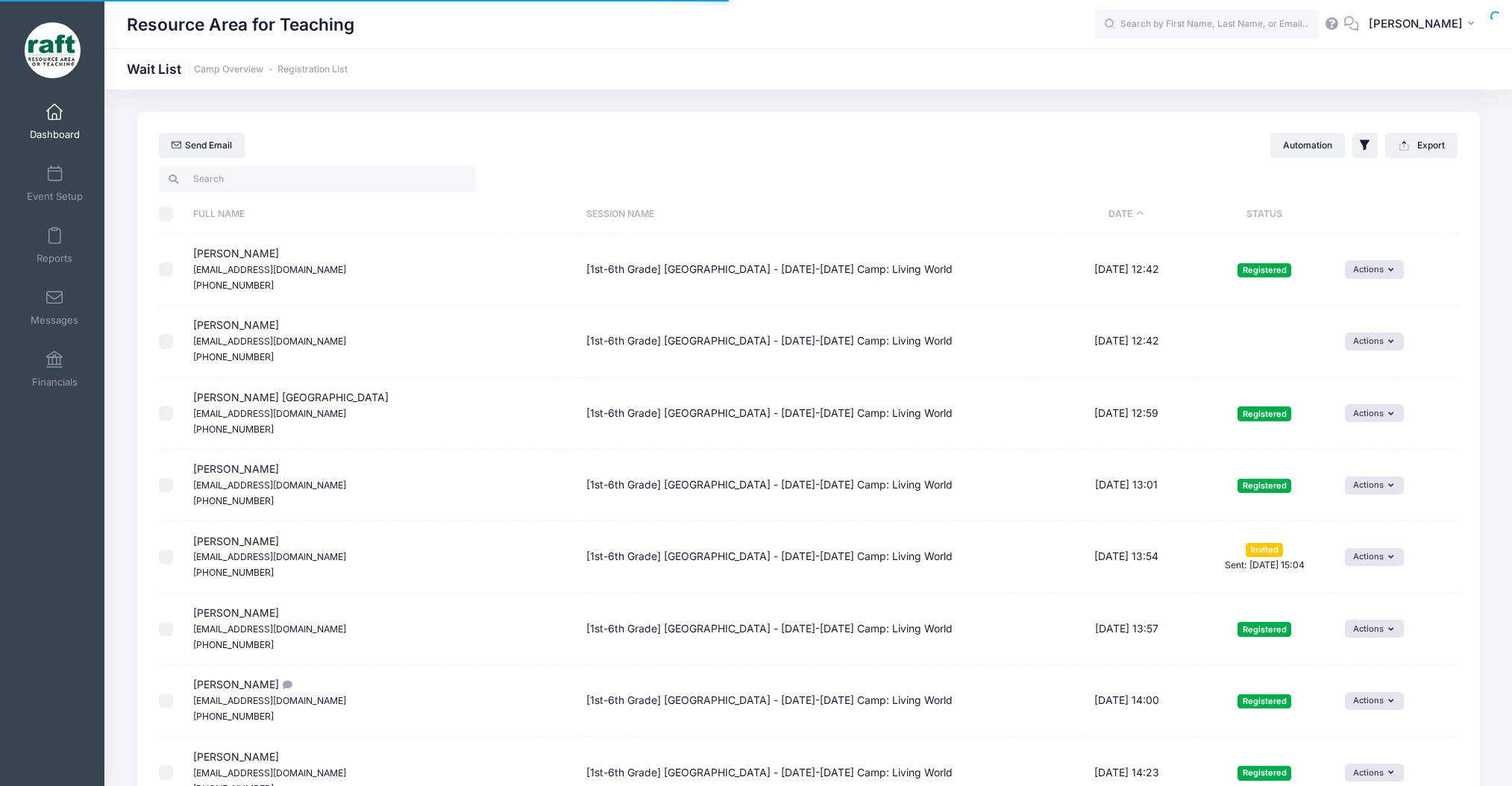
select select "50"
click at [159, 211] on input "\a \a \a \a" at bounding box center [166, 214] width 15 height 15
checkbox input "true"
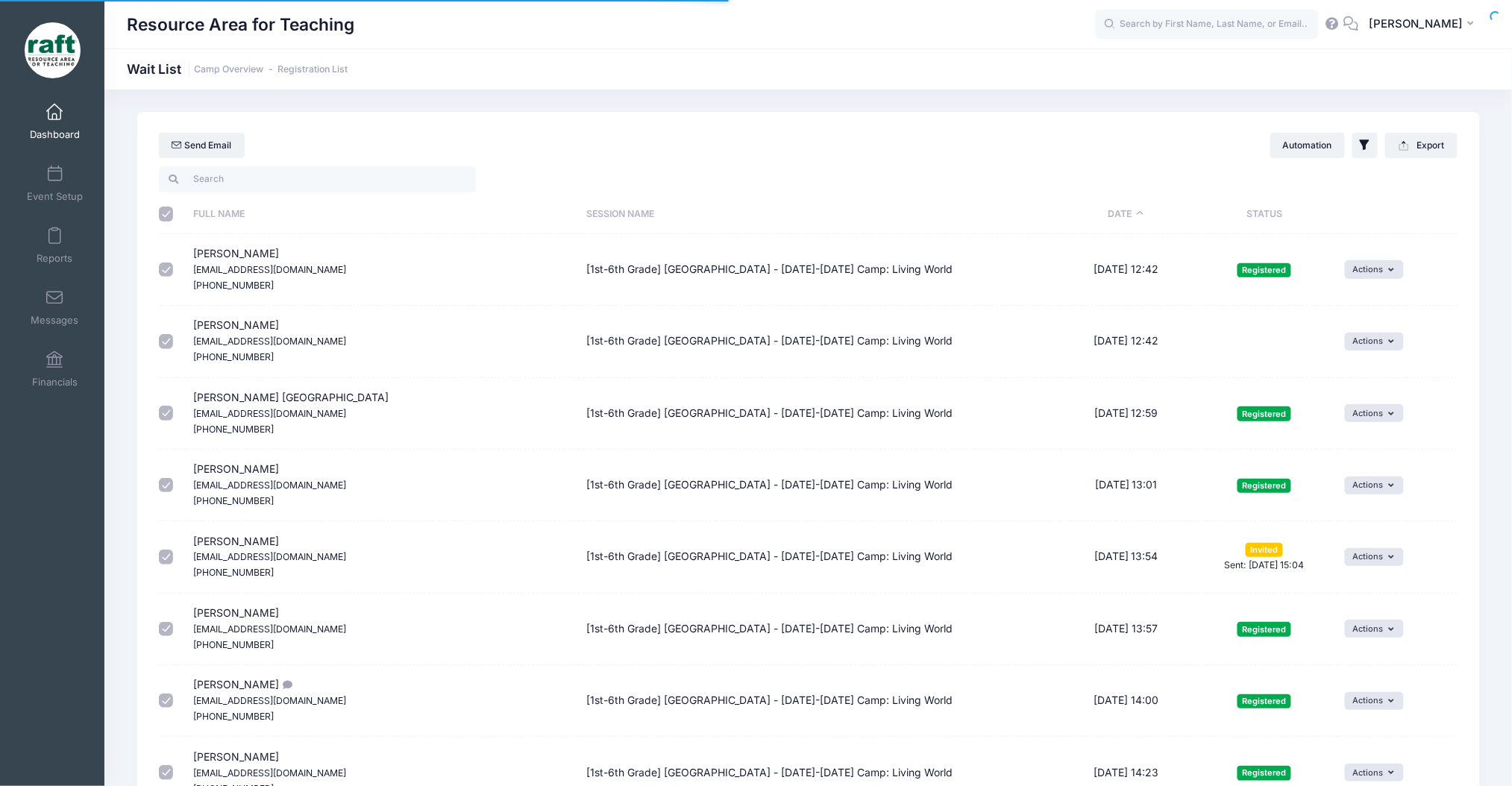
checkbox input "true"
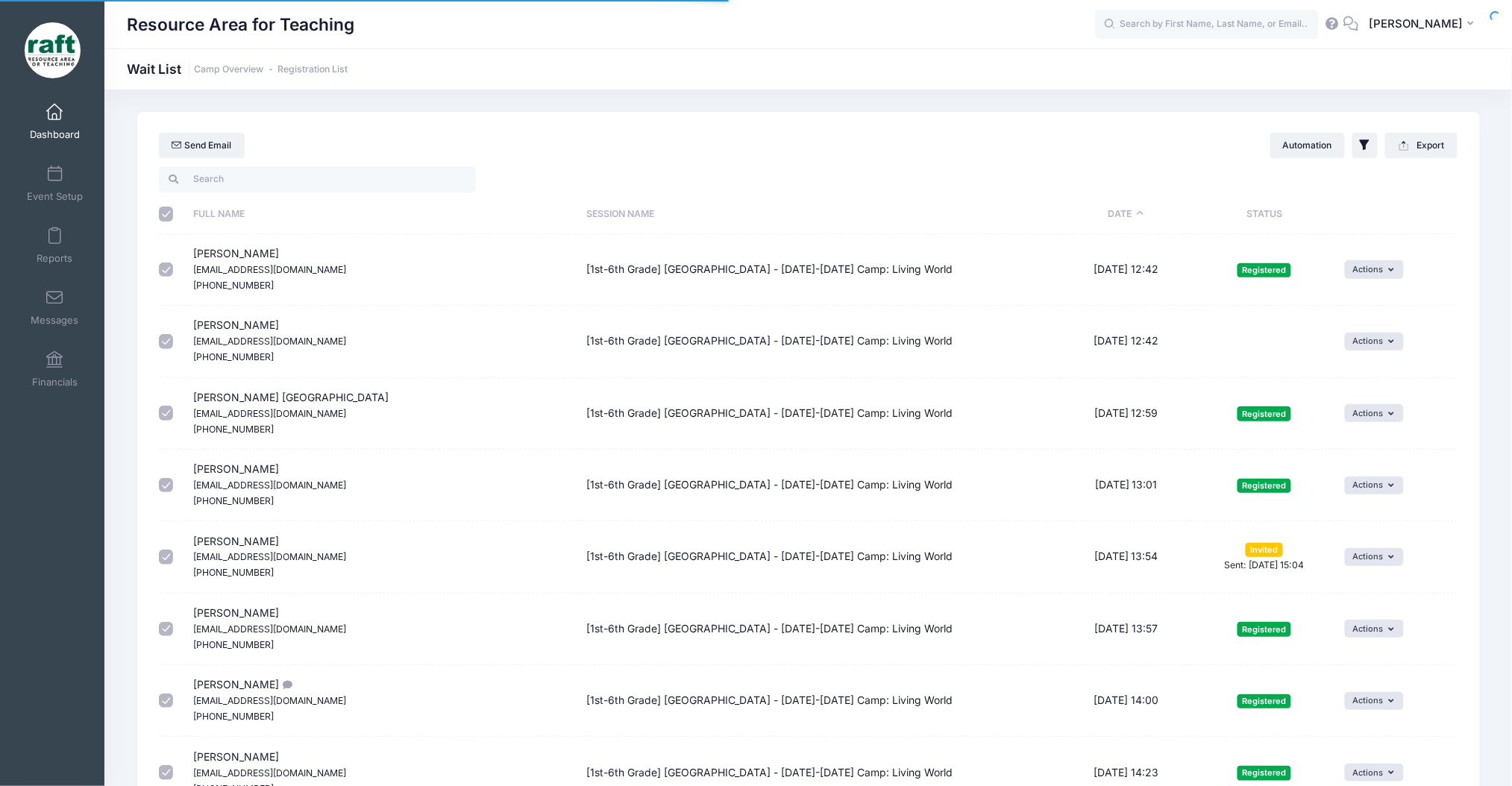
checkbox input "true"
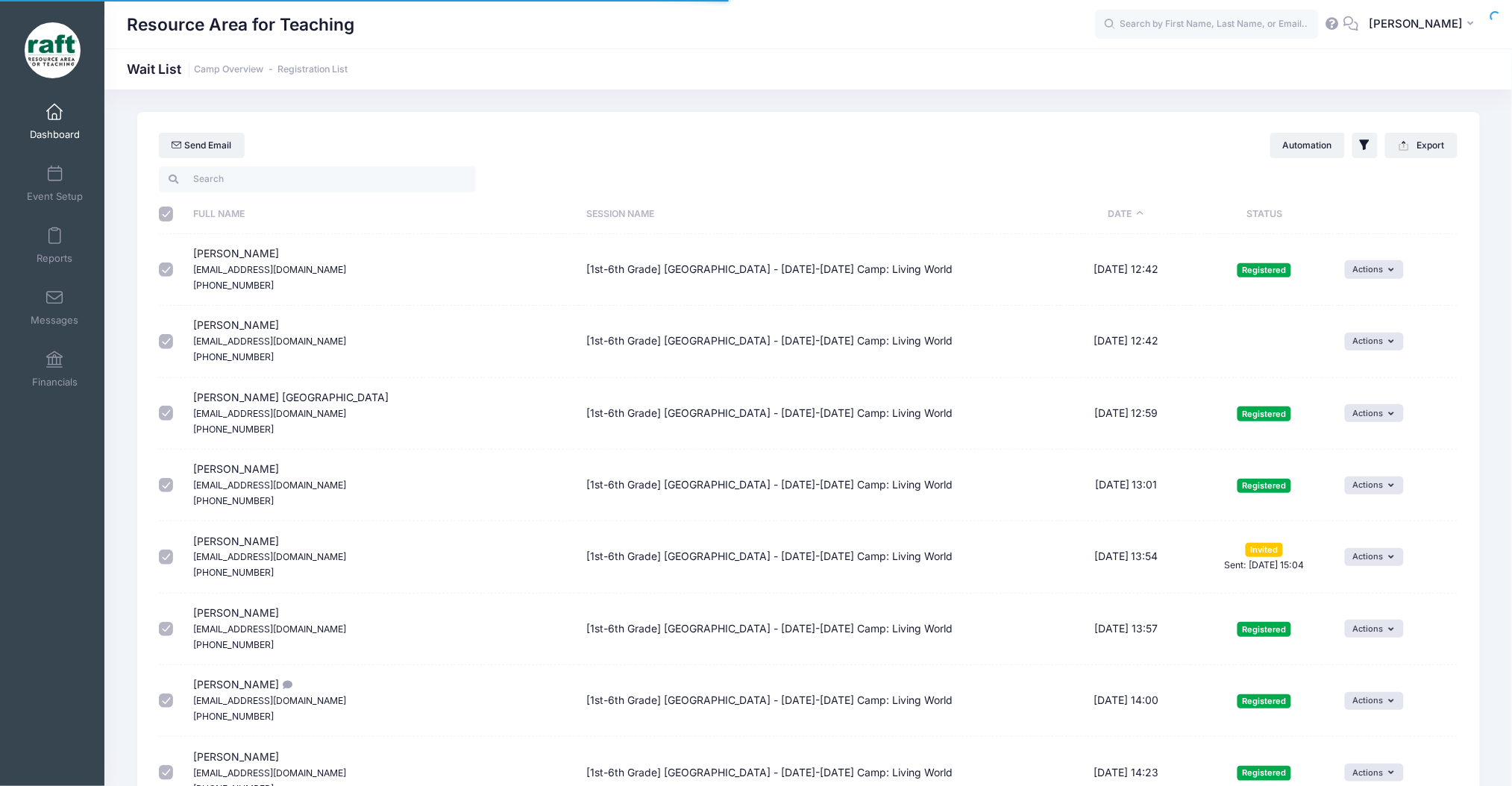
checkbox input "true"
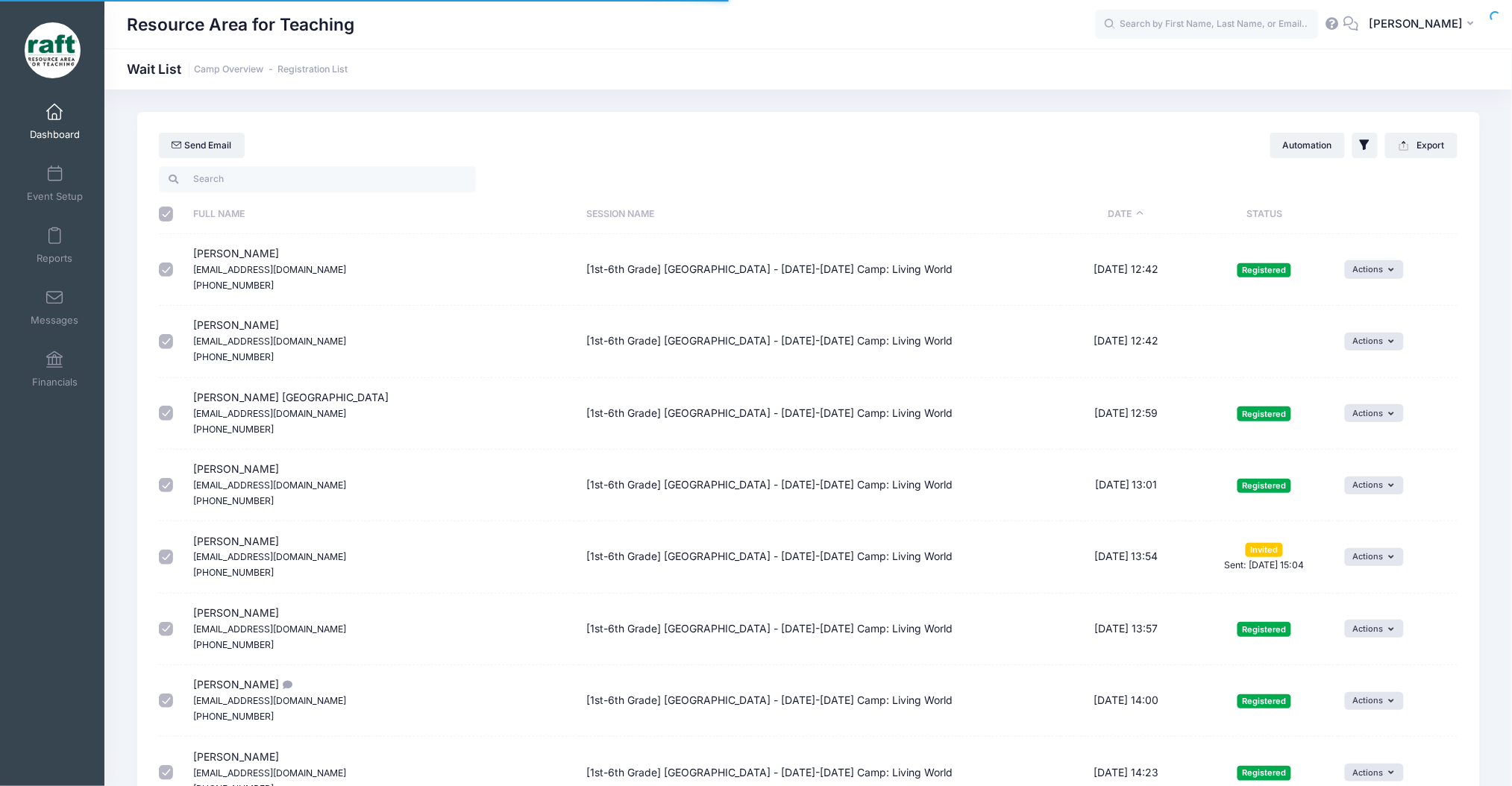
checkbox input "true"
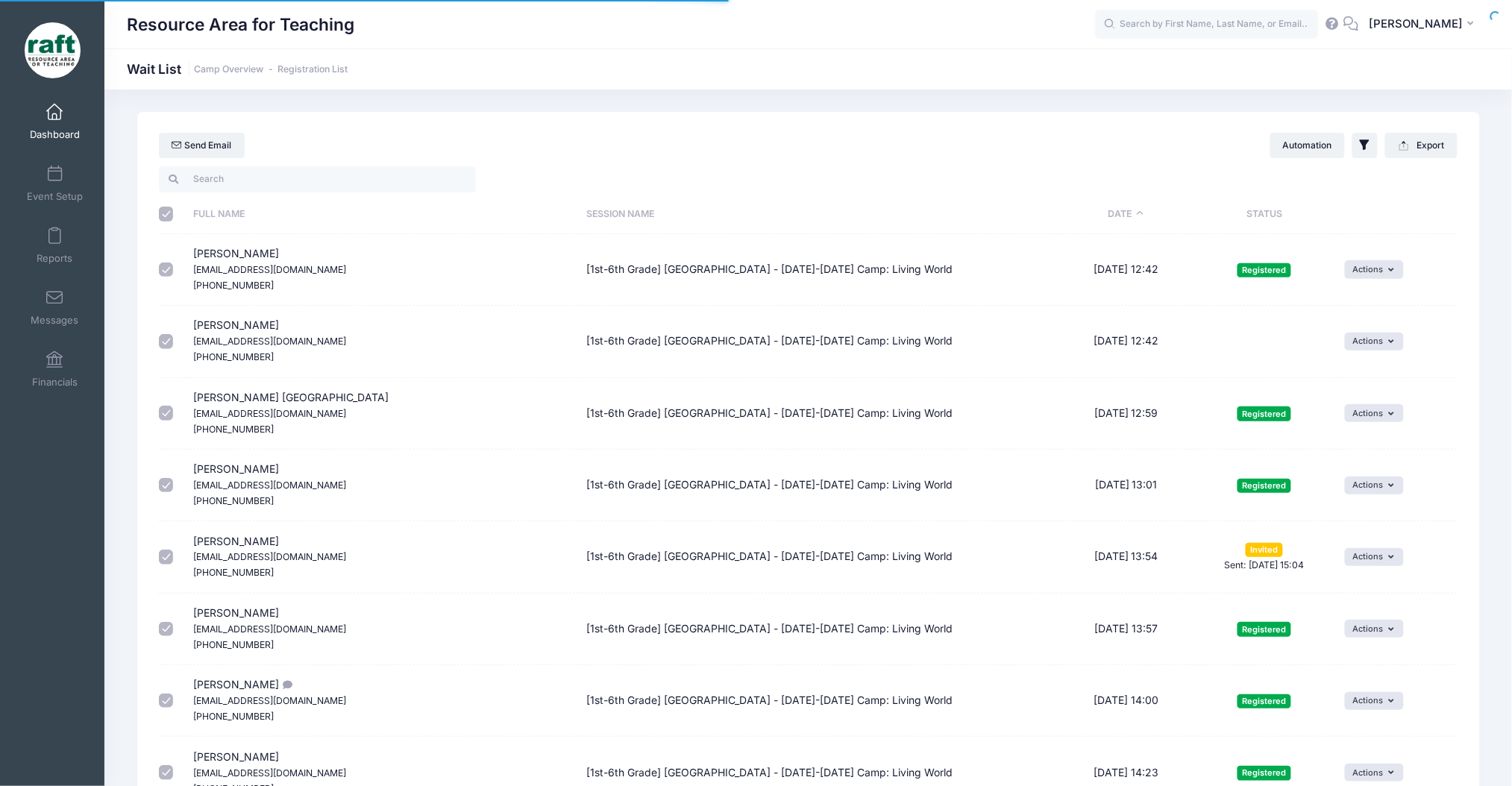
checkbox input "true"
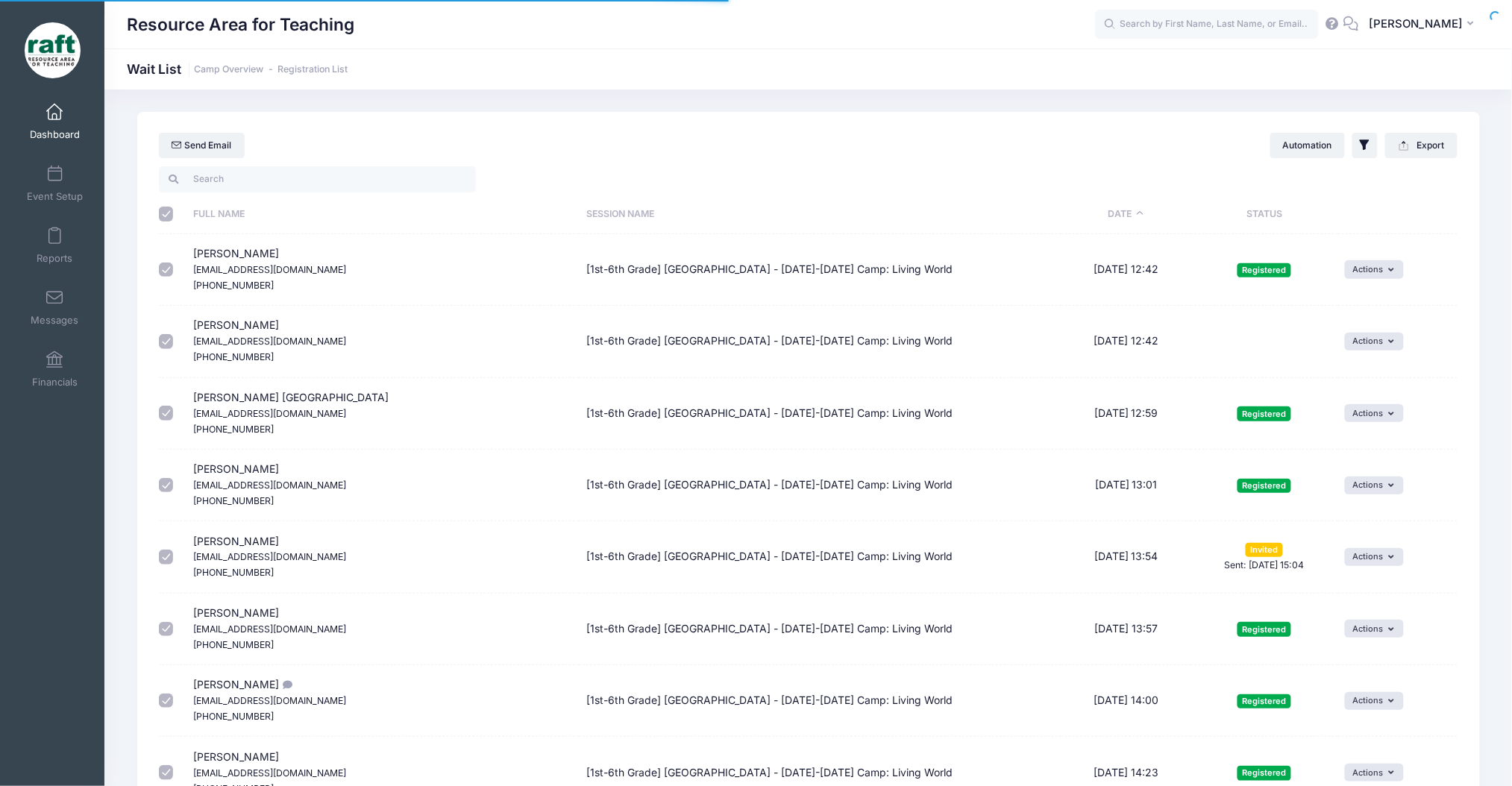
checkbox input "true"
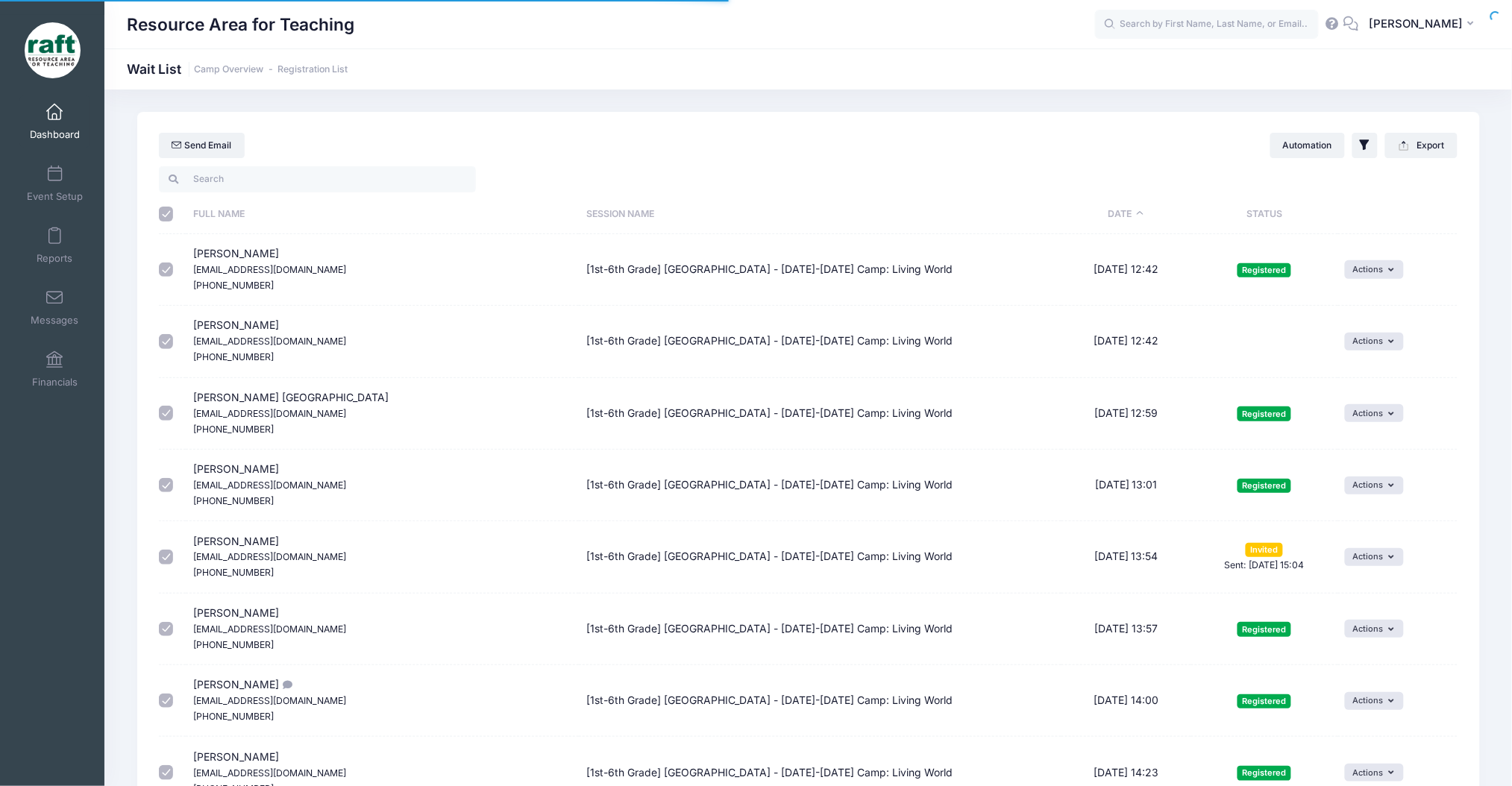
checkbox input "true"
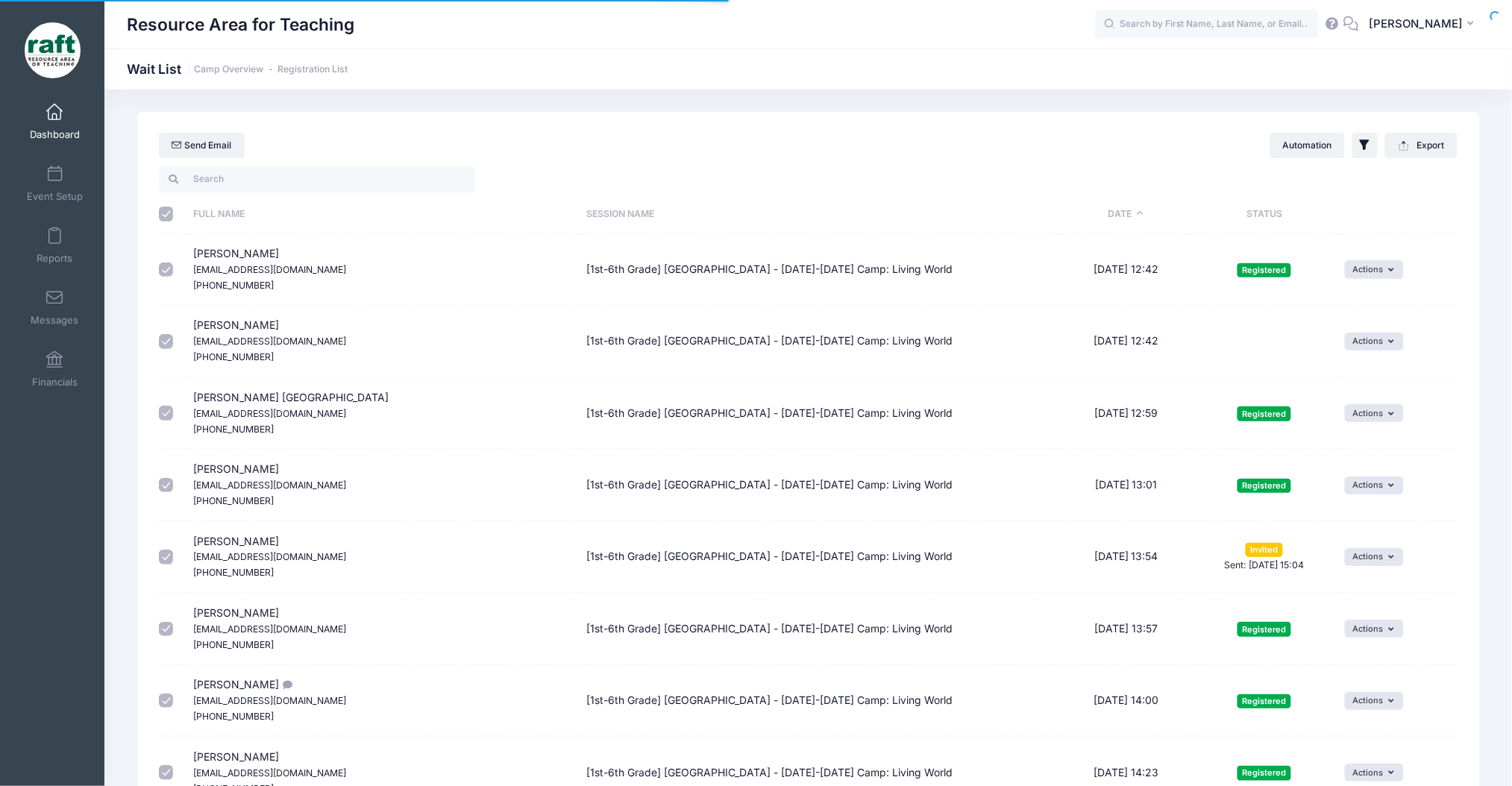
checkbox input "true"
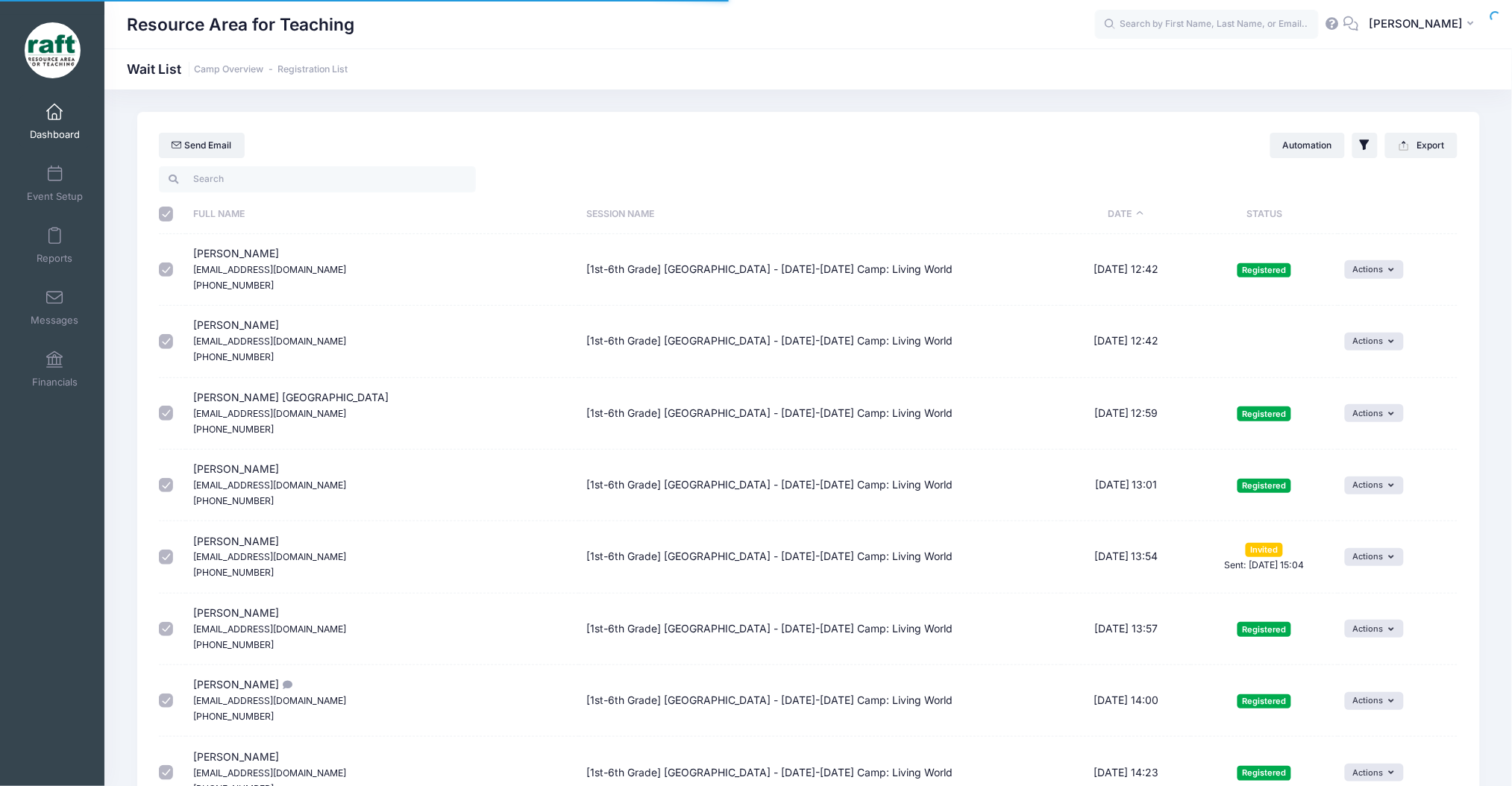
checkbox input "true"
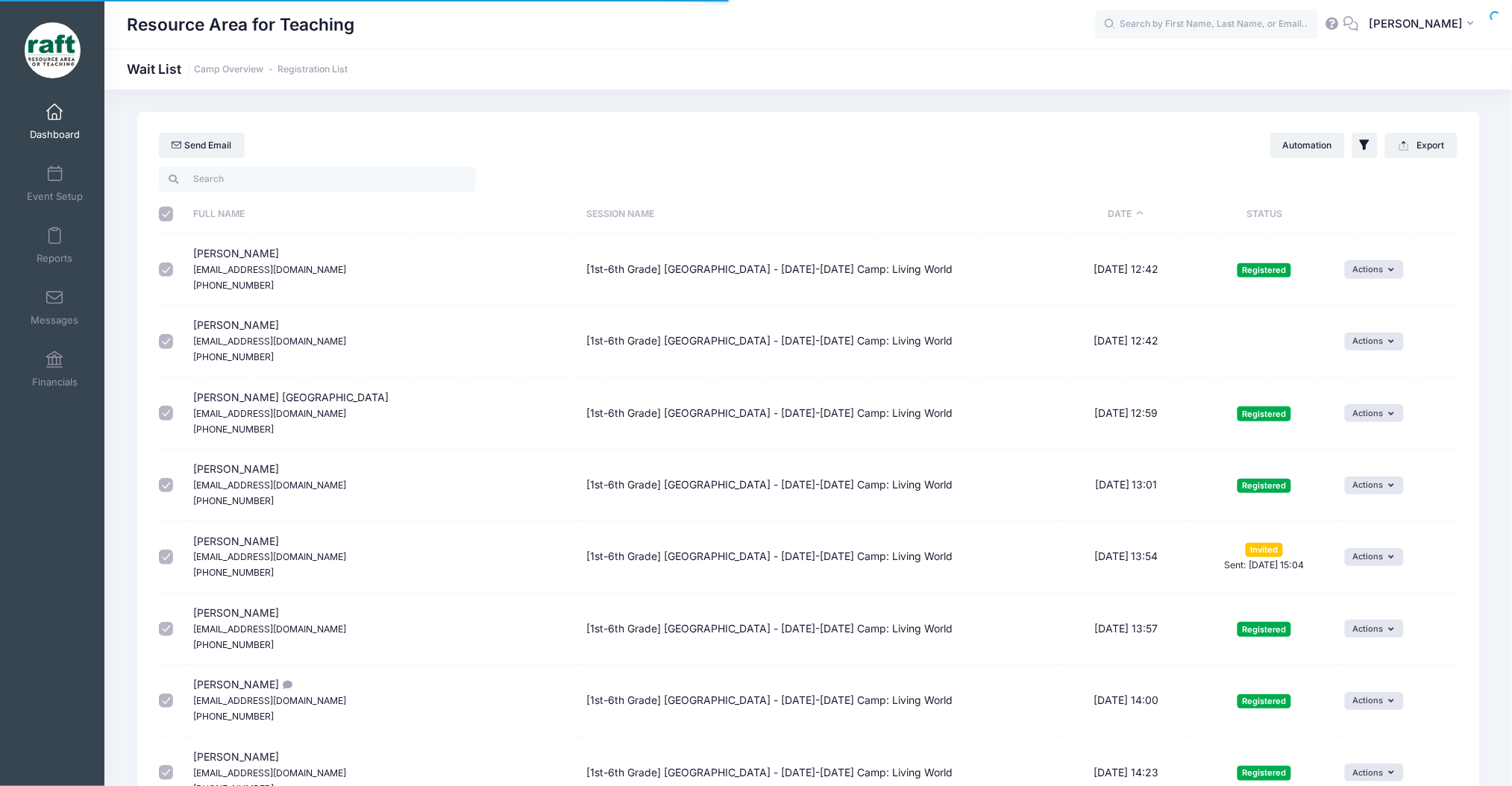
checkbox input "true"
click at [1429, 155] on button "Export" at bounding box center [1421, 145] width 73 height 26
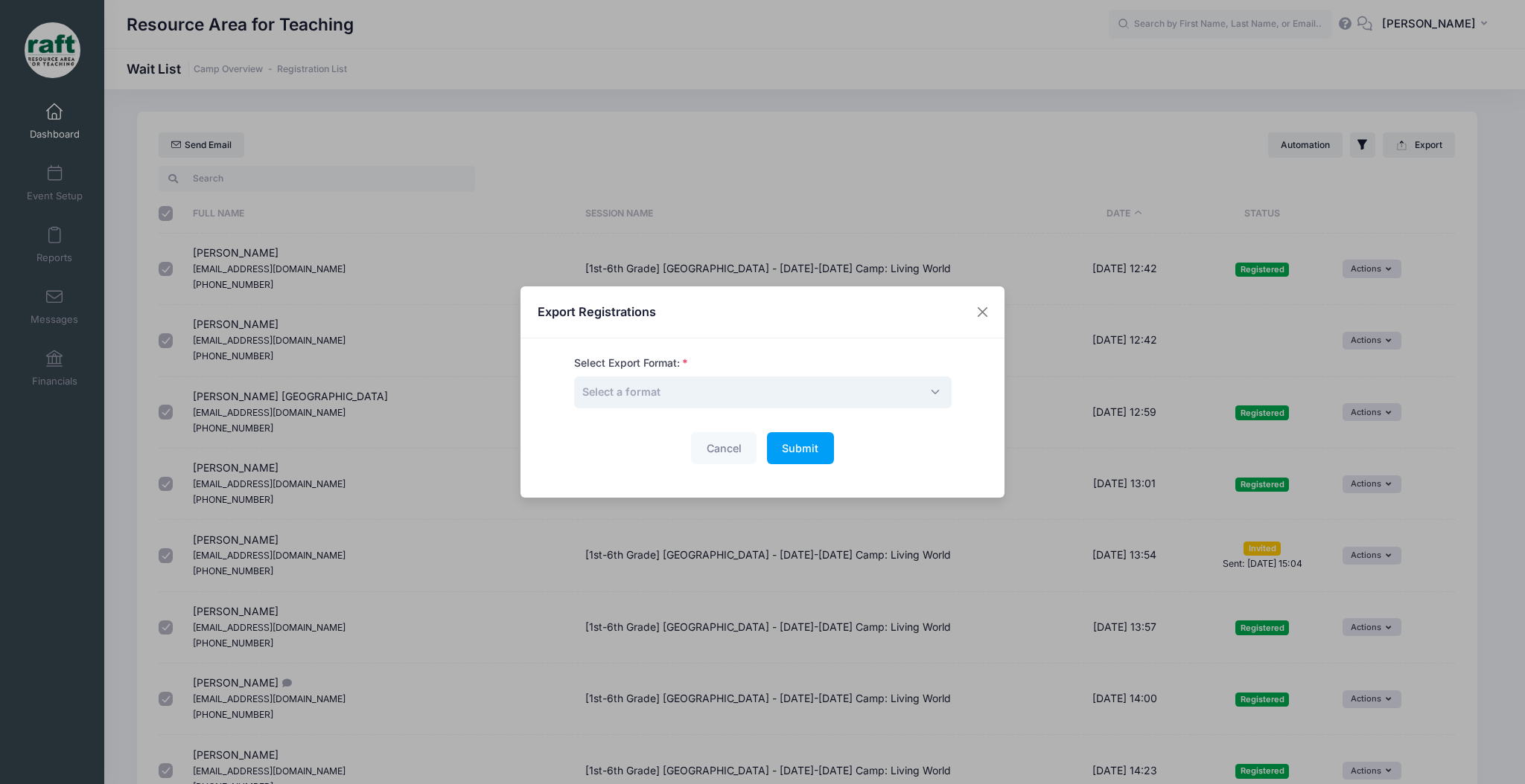
click at [699, 404] on span "Select a format" at bounding box center [763, 392] width 377 height 32
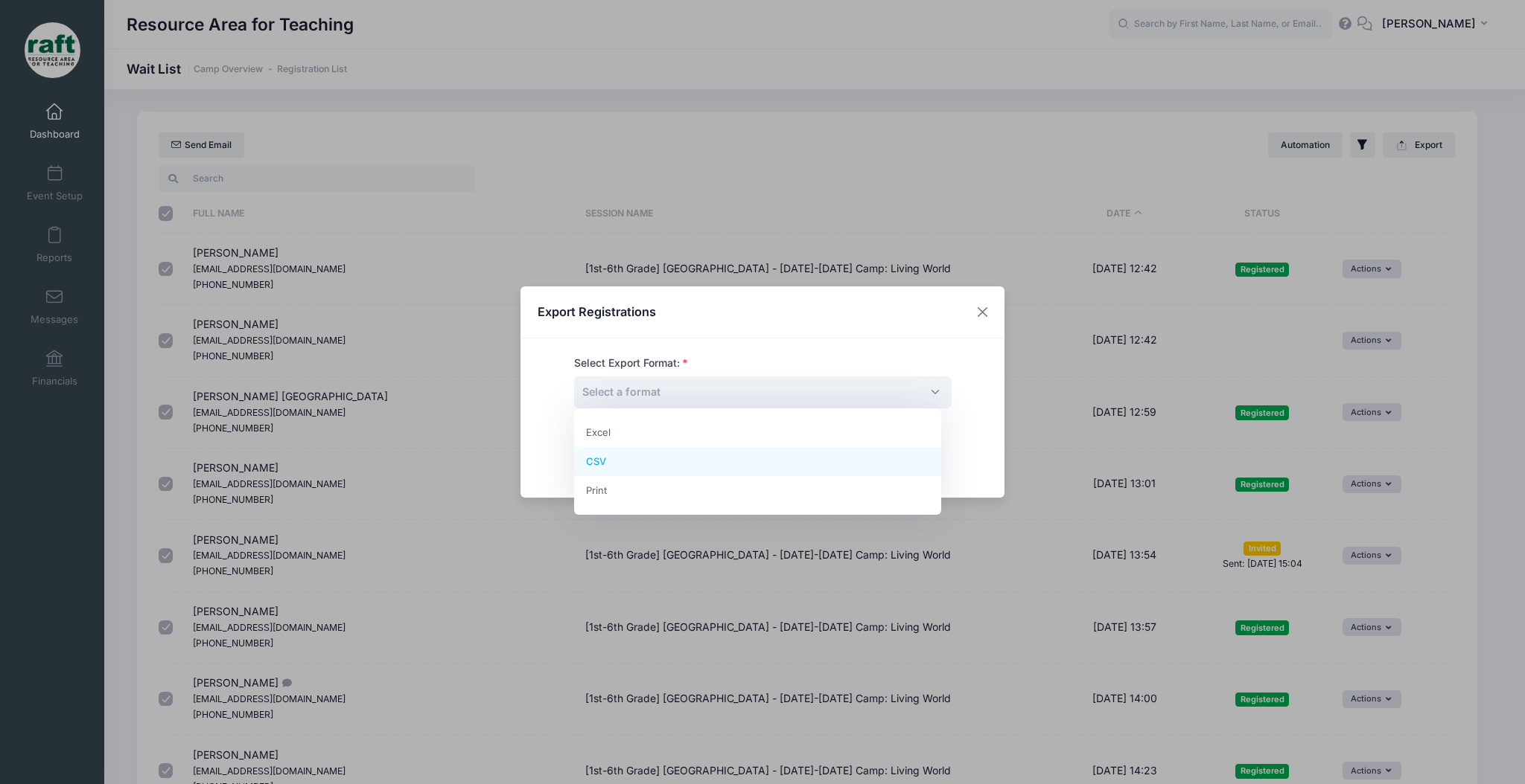
select select "csv"
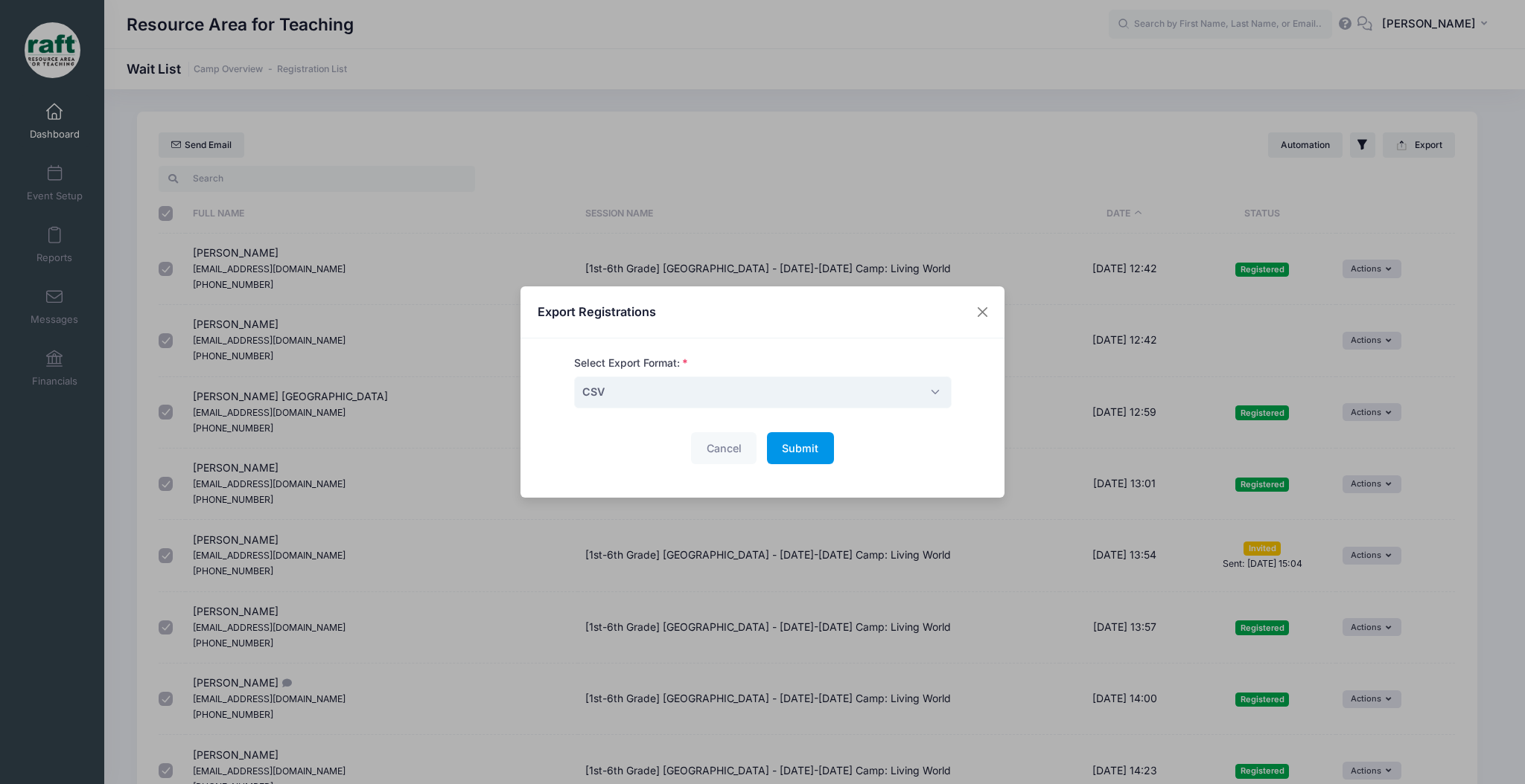
click at [804, 442] on span "Submit" at bounding box center [800, 448] width 37 height 13
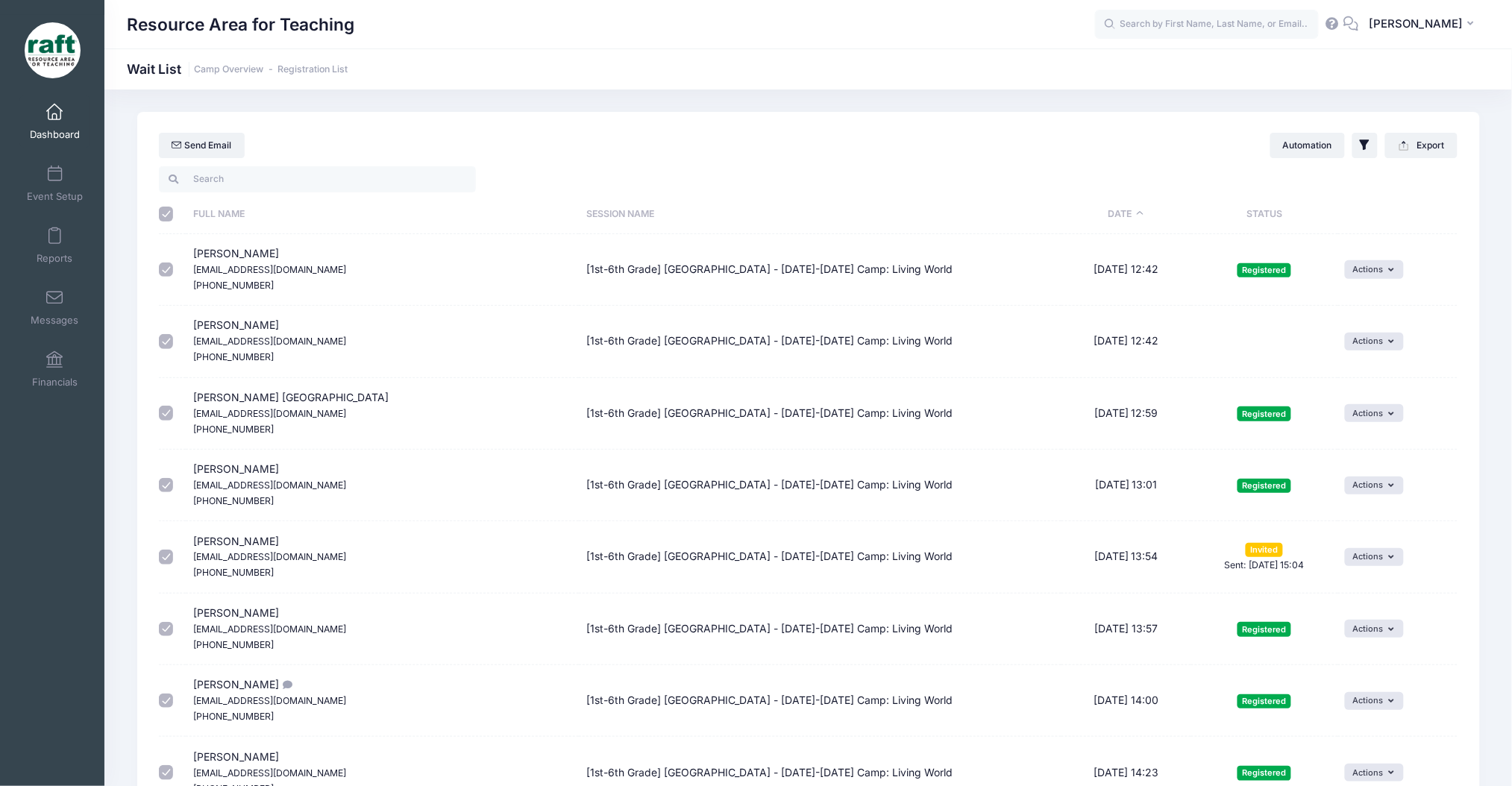
click at [1012, 149] on div "Send Email Automation Filter Options Show: Wait List Invited" at bounding box center [808, 137] width 1343 height 52
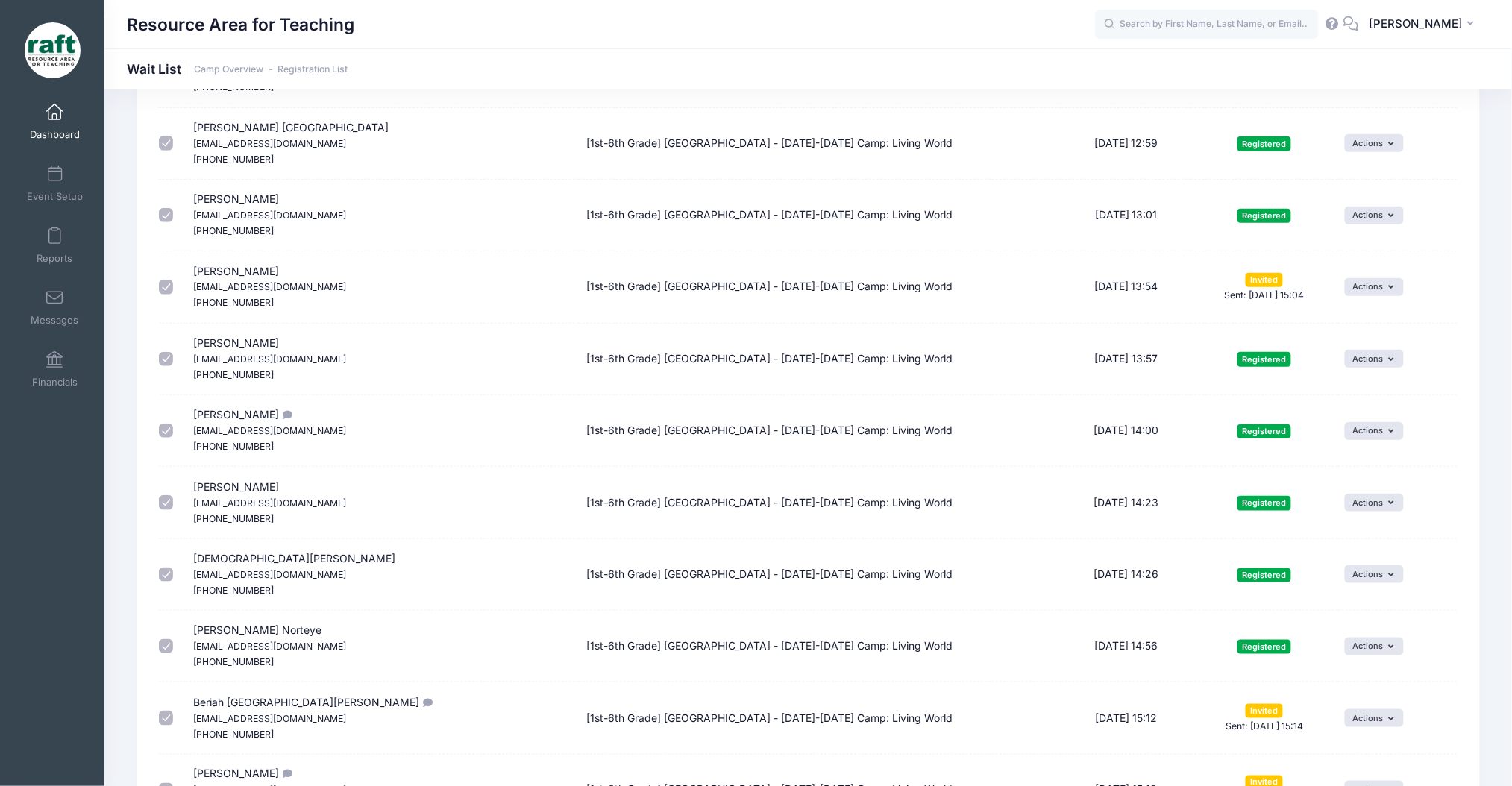
scroll to position [99, 0]
